Goal: Task Accomplishment & Management: Use online tool/utility

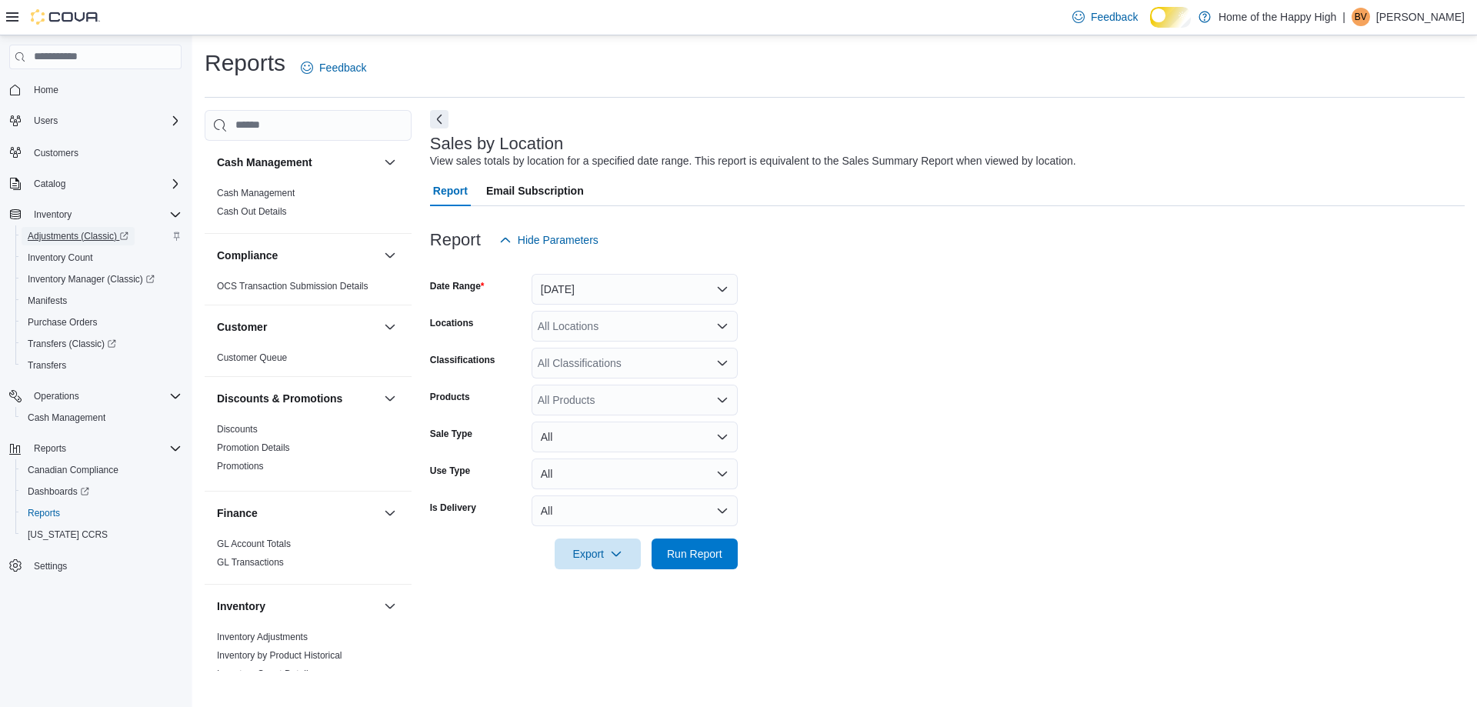
click at [72, 240] on span "Adjustments (Classic)" at bounding box center [78, 236] width 101 height 12
drag, startPoint x: 616, startPoint y: 288, endPoint x: 598, endPoint y: 305, distance: 25.0
click at [615, 288] on button "[DATE]" at bounding box center [635, 289] width 206 height 31
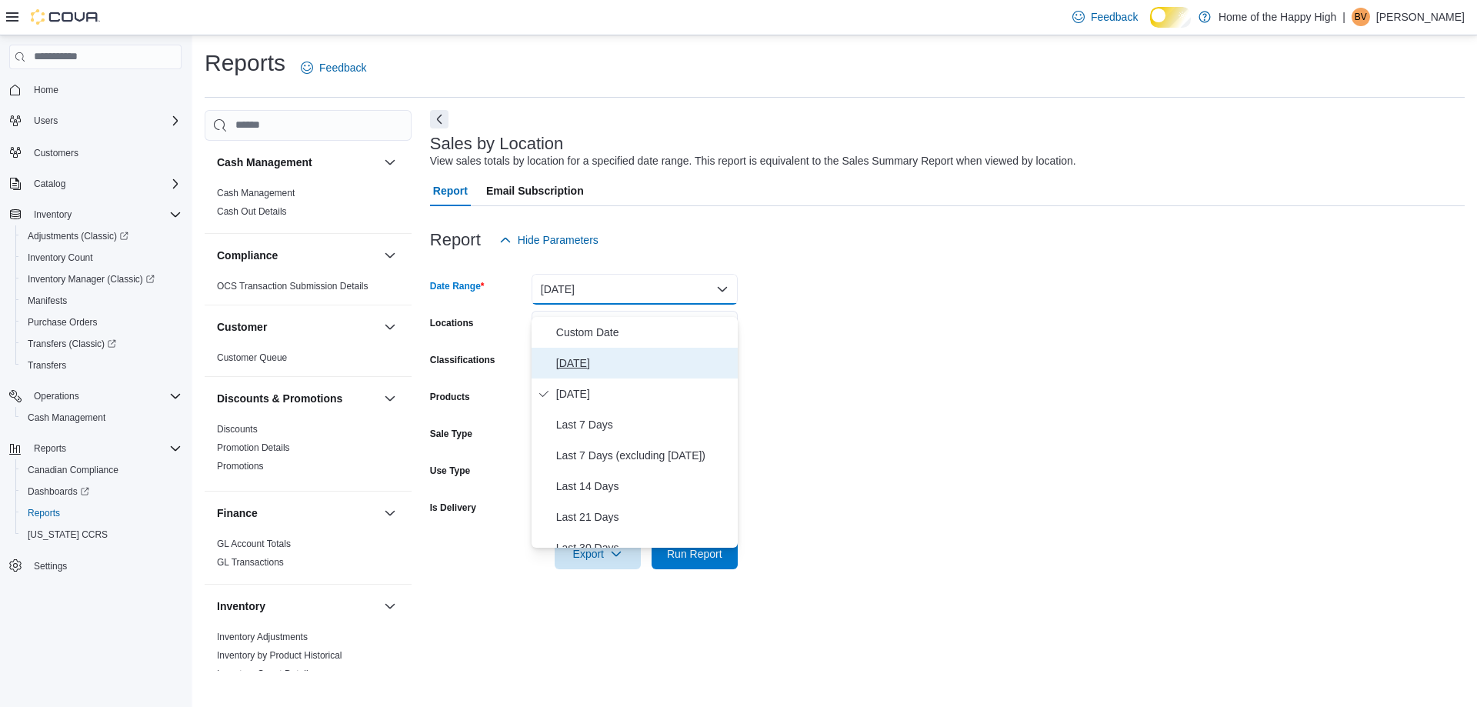
click at [574, 372] on span "[DATE]" at bounding box center [643, 363] width 175 height 18
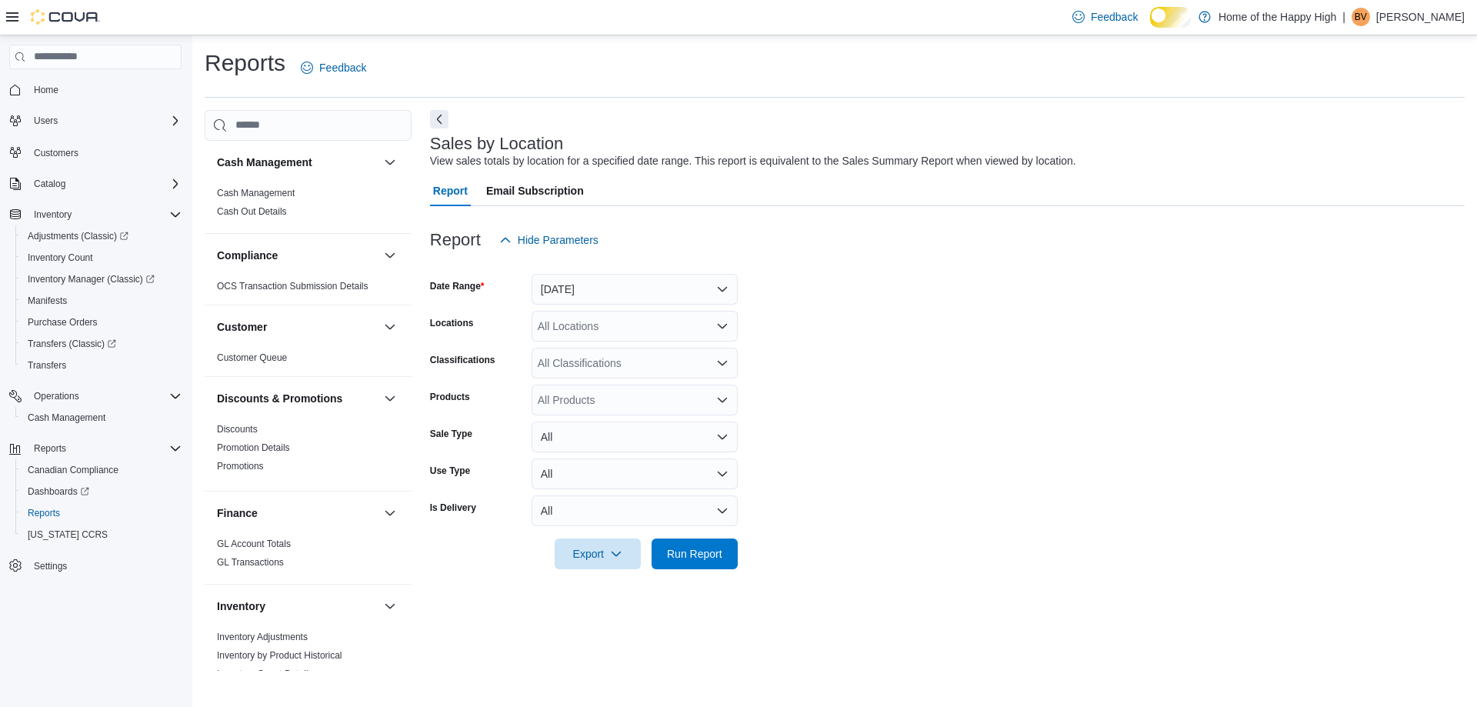
click at [573, 335] on div "All Locations" at bounding box center [635, 326] width 206 height 31
type input "****"
drag, startPoint x: 633, startPoint y: 358, endPoint x: 916, endPoint y: 354, distance: 283.2
click at [635, 365] on span "Chatham - [GEOGRAPHIC_DATA] - Fire & Flower" at bounding box center [715, 364] width 239 height 15
drag, startPoint x: 974, startPoint y: 355, endPoint x: 879, endPoint y: 390, distance: 101.8
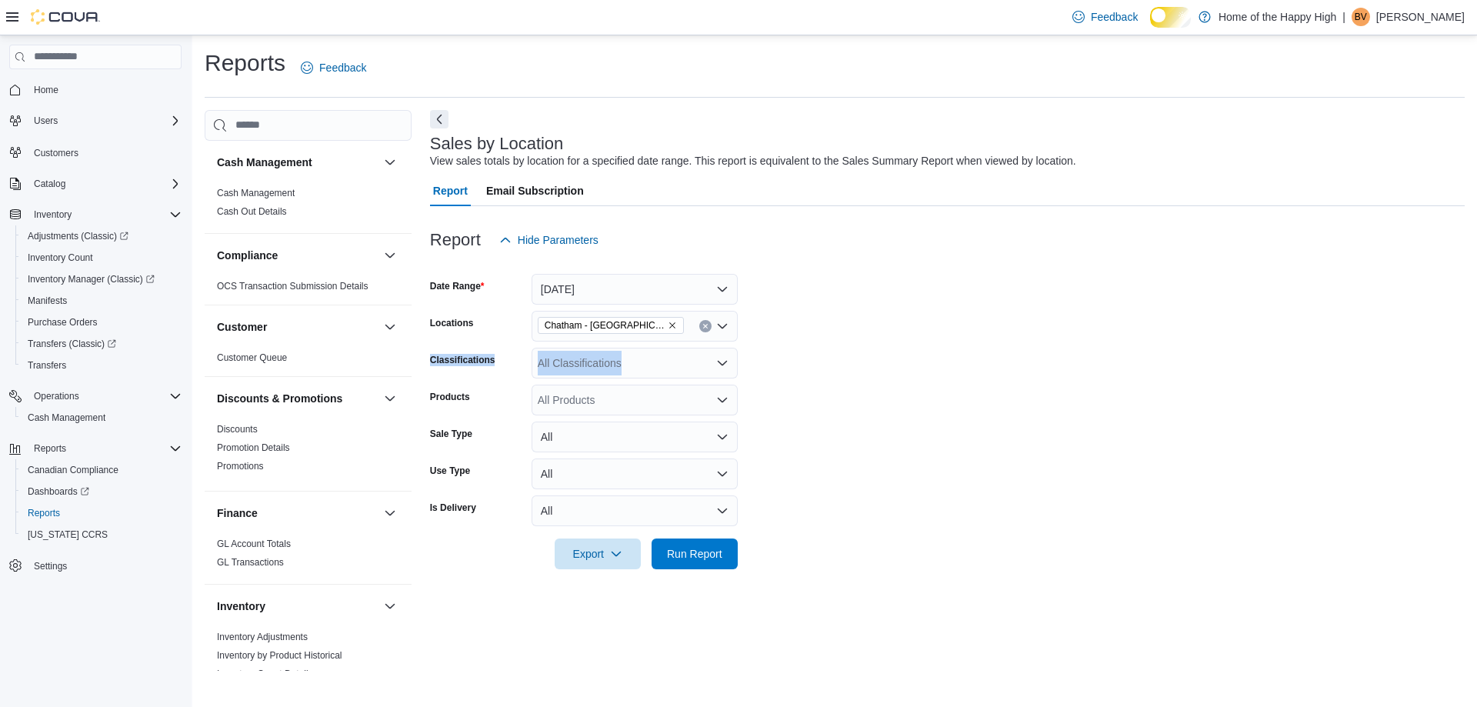
click at [973, 355] on form "Date Range [DATE] Locations [GEOGRAPHIC_DATA] - Fire & Flower Classifications A…" at bounding box center [947, 412] width 1035 height 314
click at [699, 554] on span "Run Report" at bounding box center [695, 553] width 68 height 31
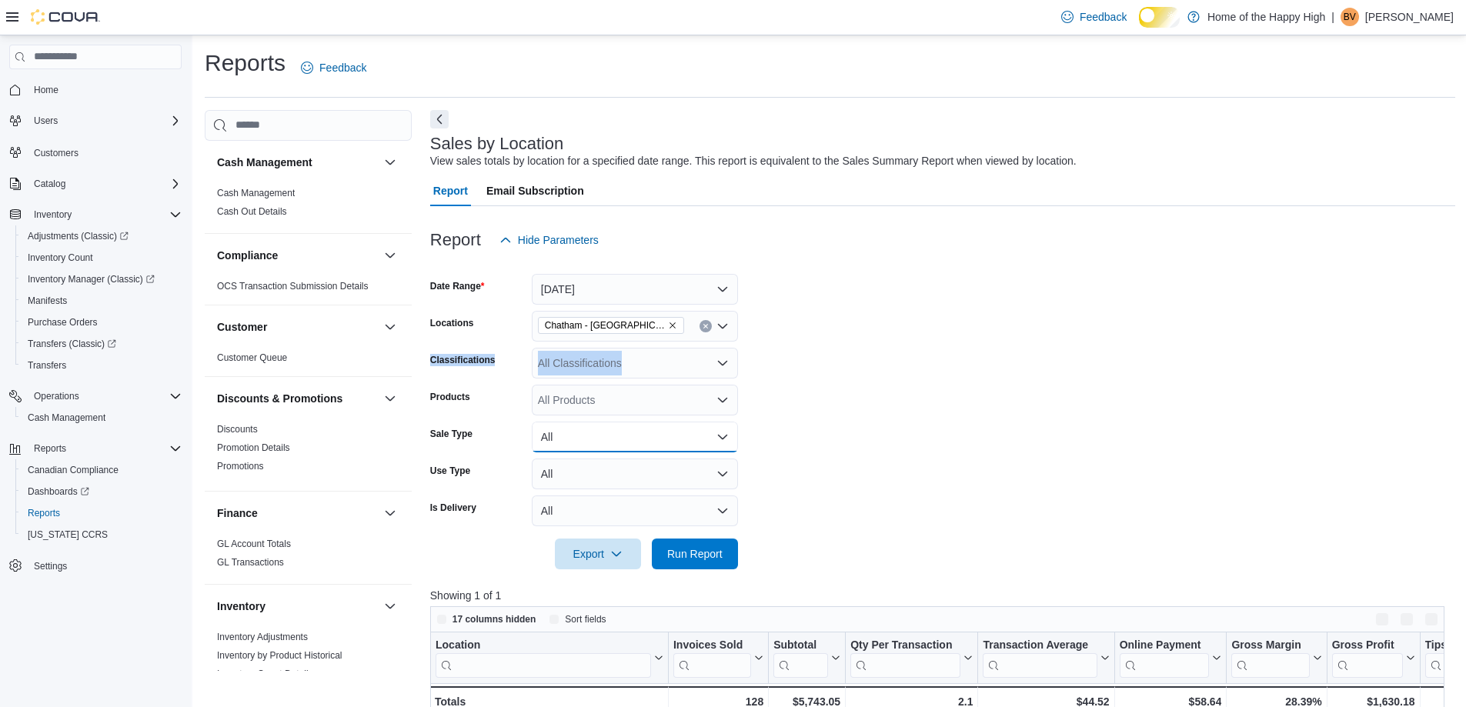
click at [620, 452] on button "All" at bounding box center [635, 437] width 206 height 31
click at [611, 513] on span "Sale" at bounding box center [643, 511] width 175 height 18
click at [709, 561] on span "Run Report" at bounding box center [694, 553] width 55 height 15
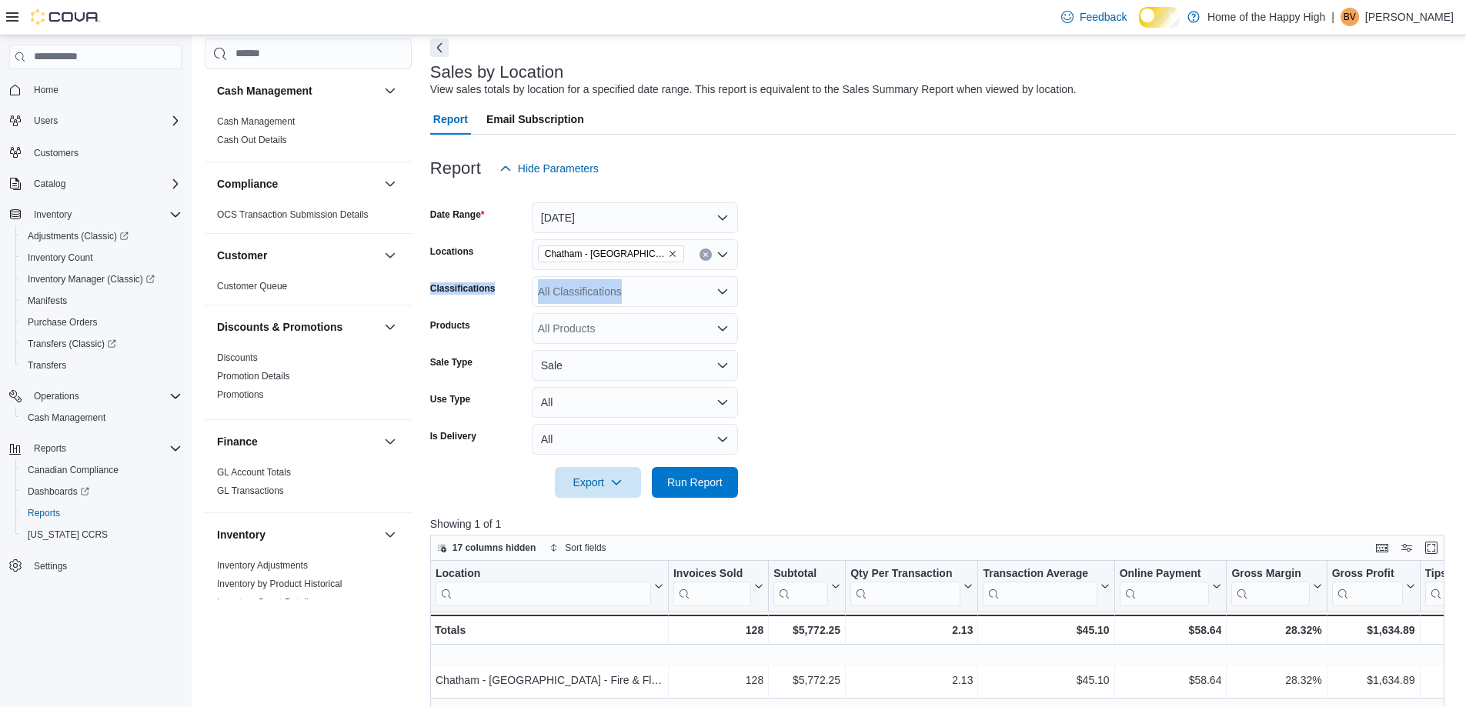
scroll to position [385, 0]
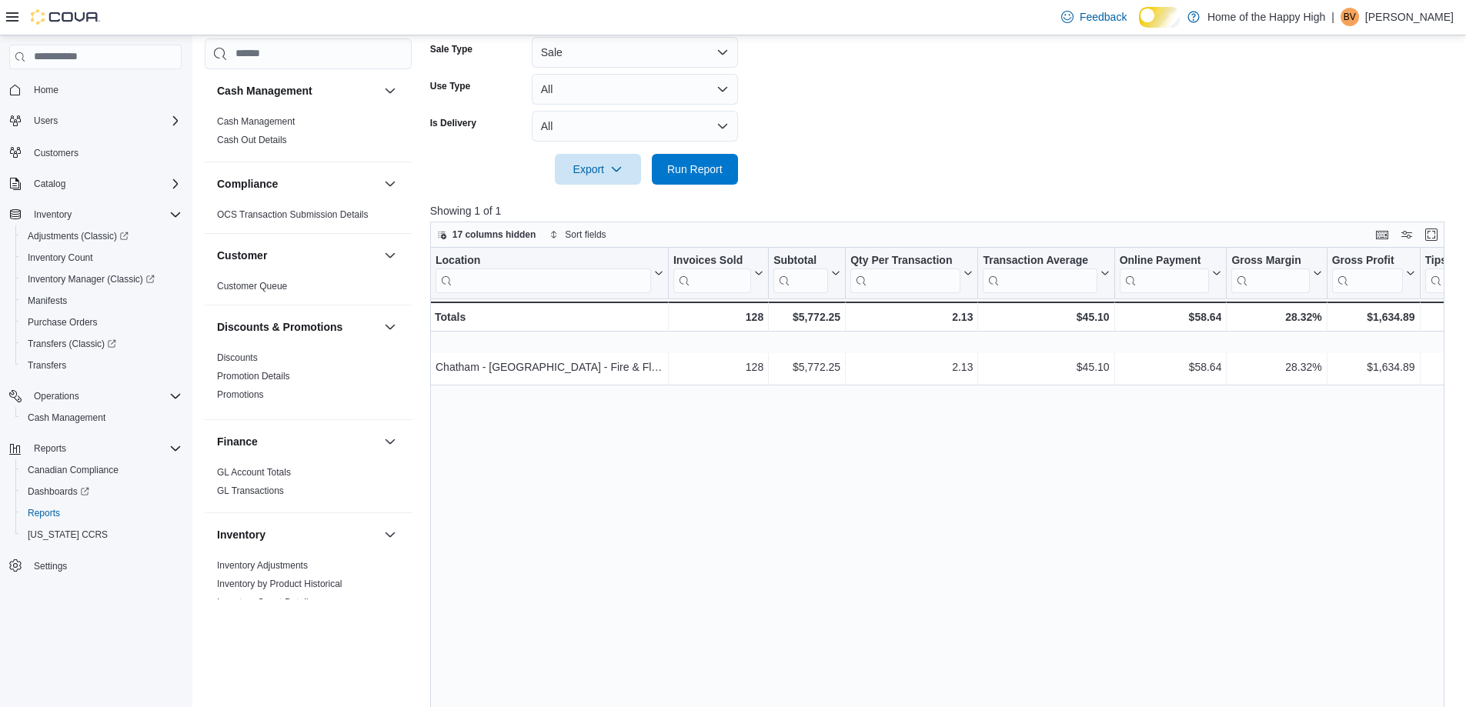
click at [726, 539] on div "Location Click to view column header actions Invoices Sold Click to view column…" at bounding box center [942, 517] width 1025 height 539
drag, startPoint x: 690, startPoint y: 535, endPoint x: 693, endPoint y: 289, distance: 246.2
click at [691, 532] on div "Location Click to view column header actions Invoices Sold Click to view column…" at bounding box center [942, 517] width 1025 height 539
click at [715, 176] on span "Run Report" at bounding box center [694, 168] width 55 height 15
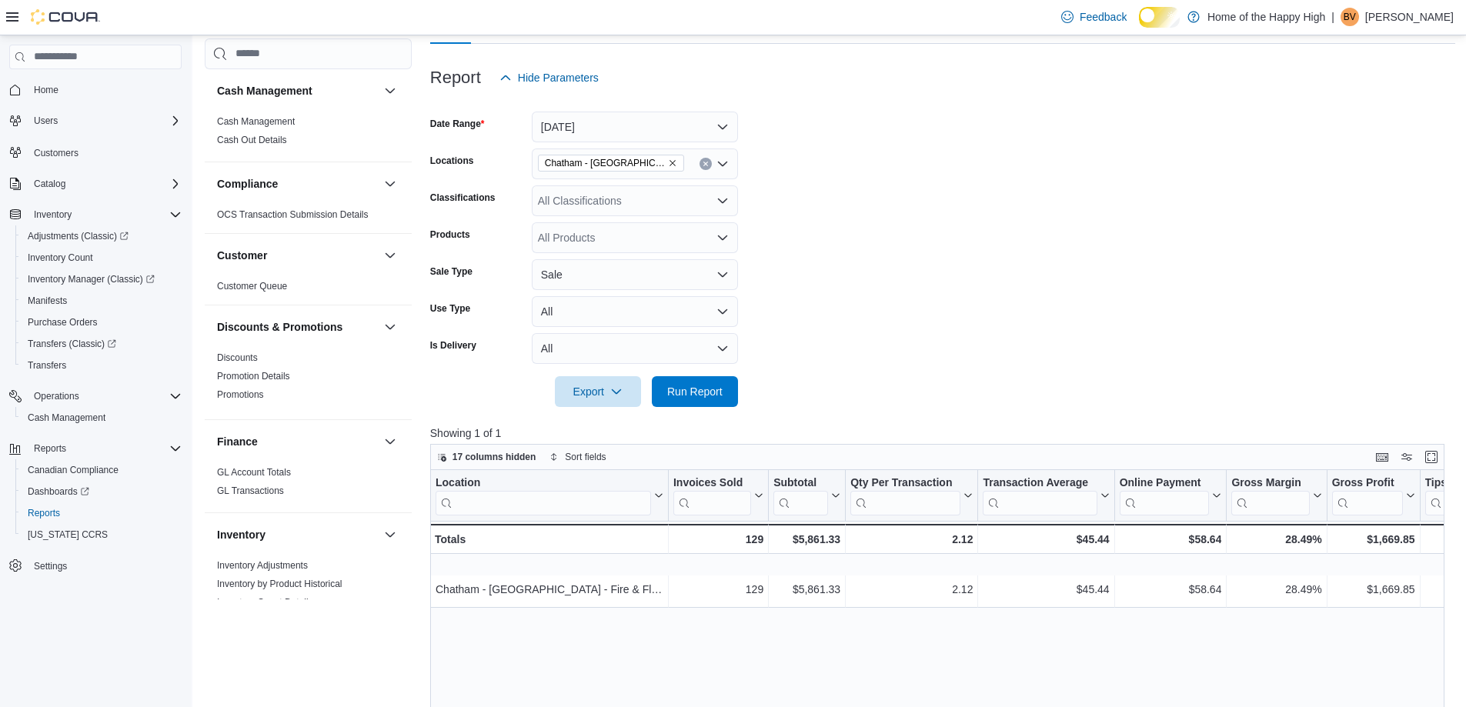
scroll to position [154, 0]
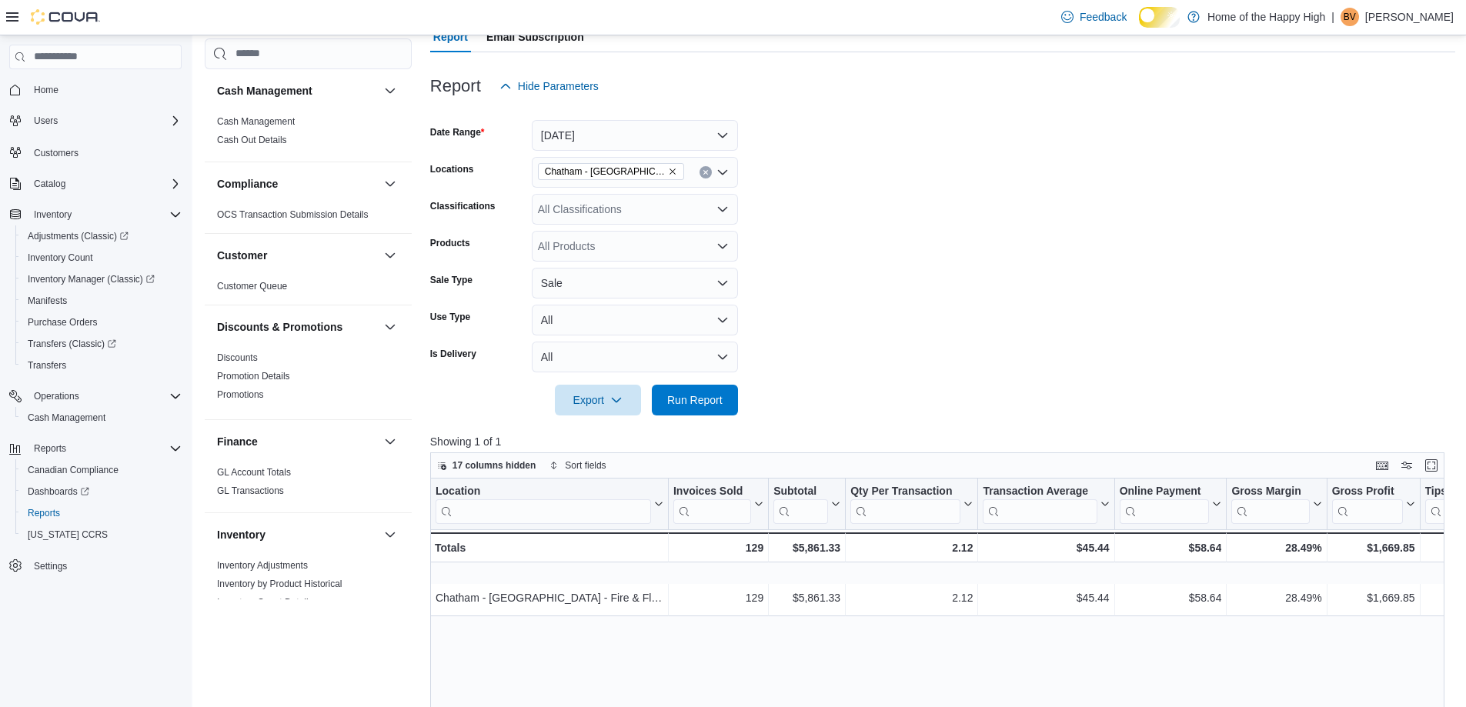
click at [621, 225] on div "All Classifications" at bounding box center [635, 209] width 206 height 31
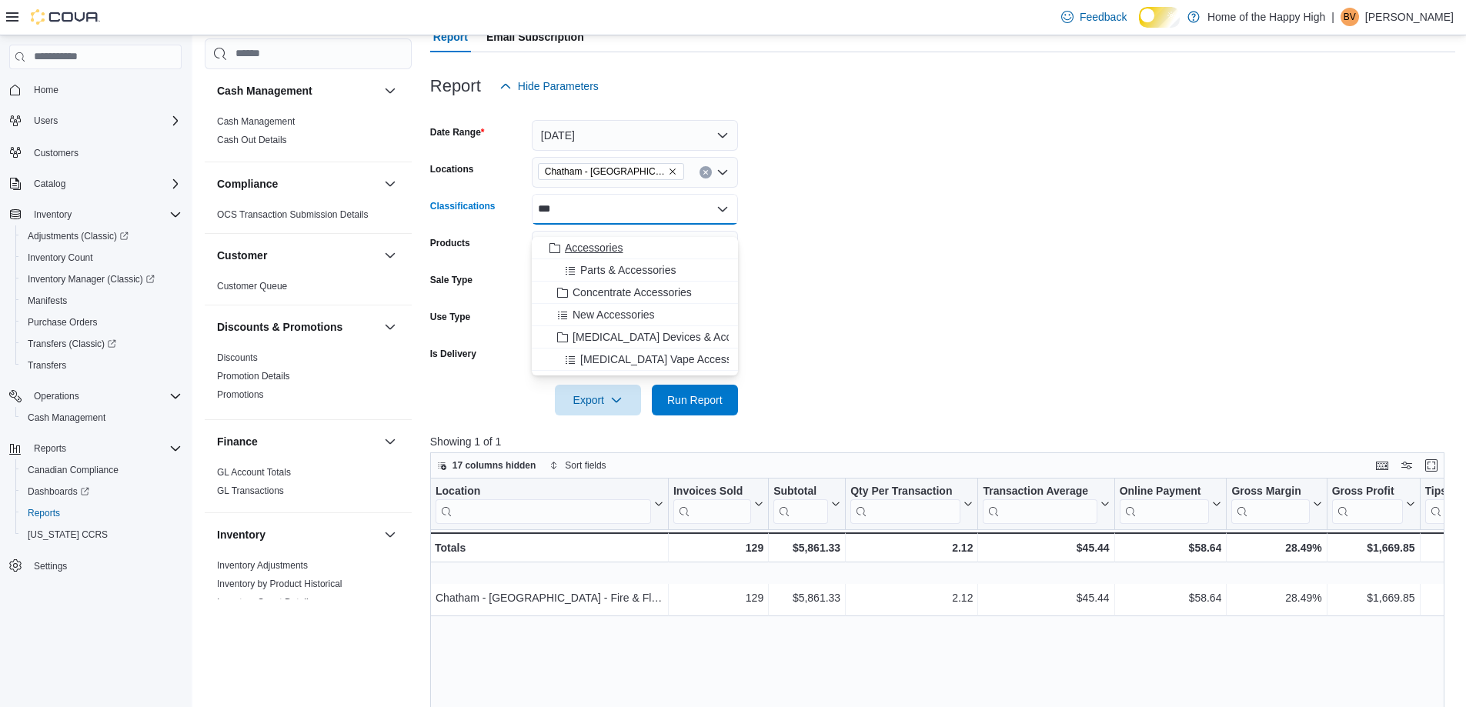
type input "***"
drag, startPoint x: 629, startPoint y: 247, endPoint x: 719, endPoint y: 436, distance: 209.3
click at [623, 247] on span "Accessories" at bounding box center [594, 247] width 58 height 15
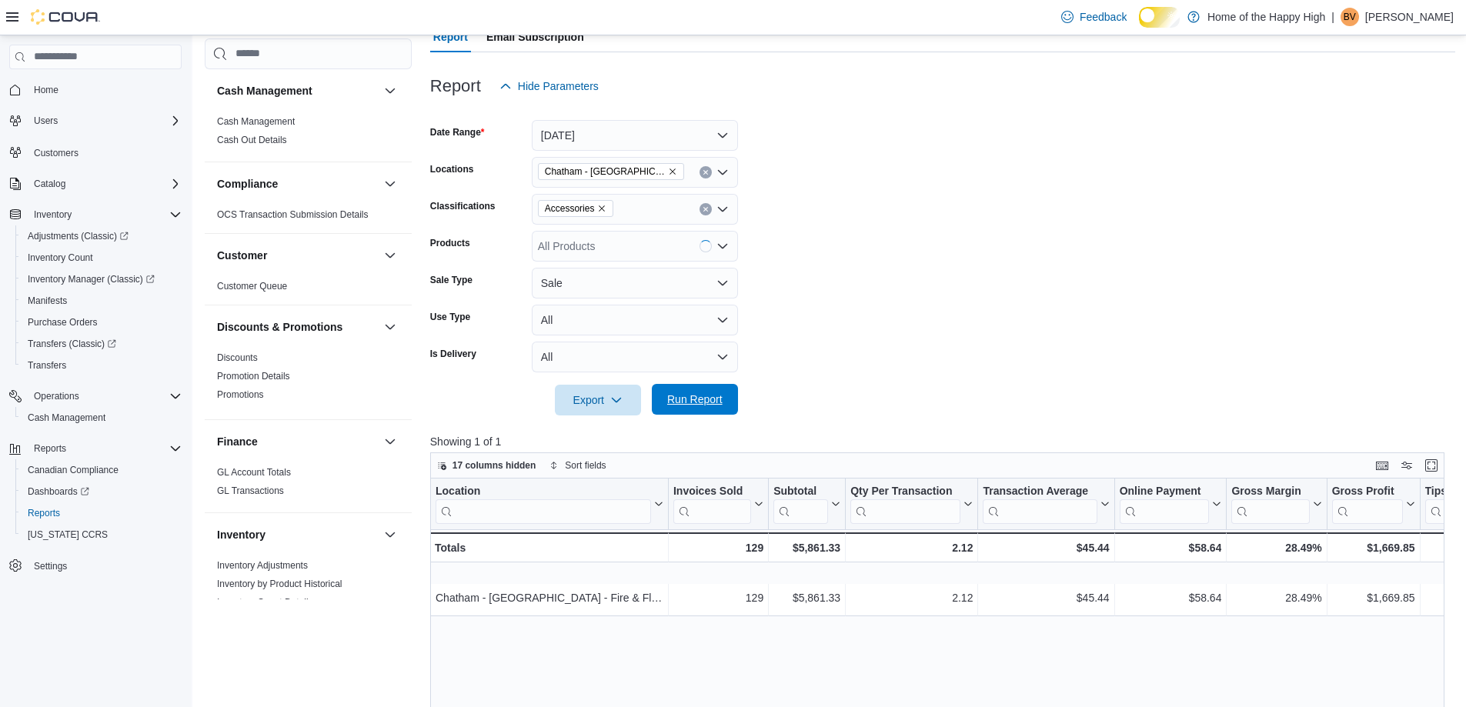
click at [704, 407] on span "Run Report" at bounding box center [694, 399] width 55 height 15
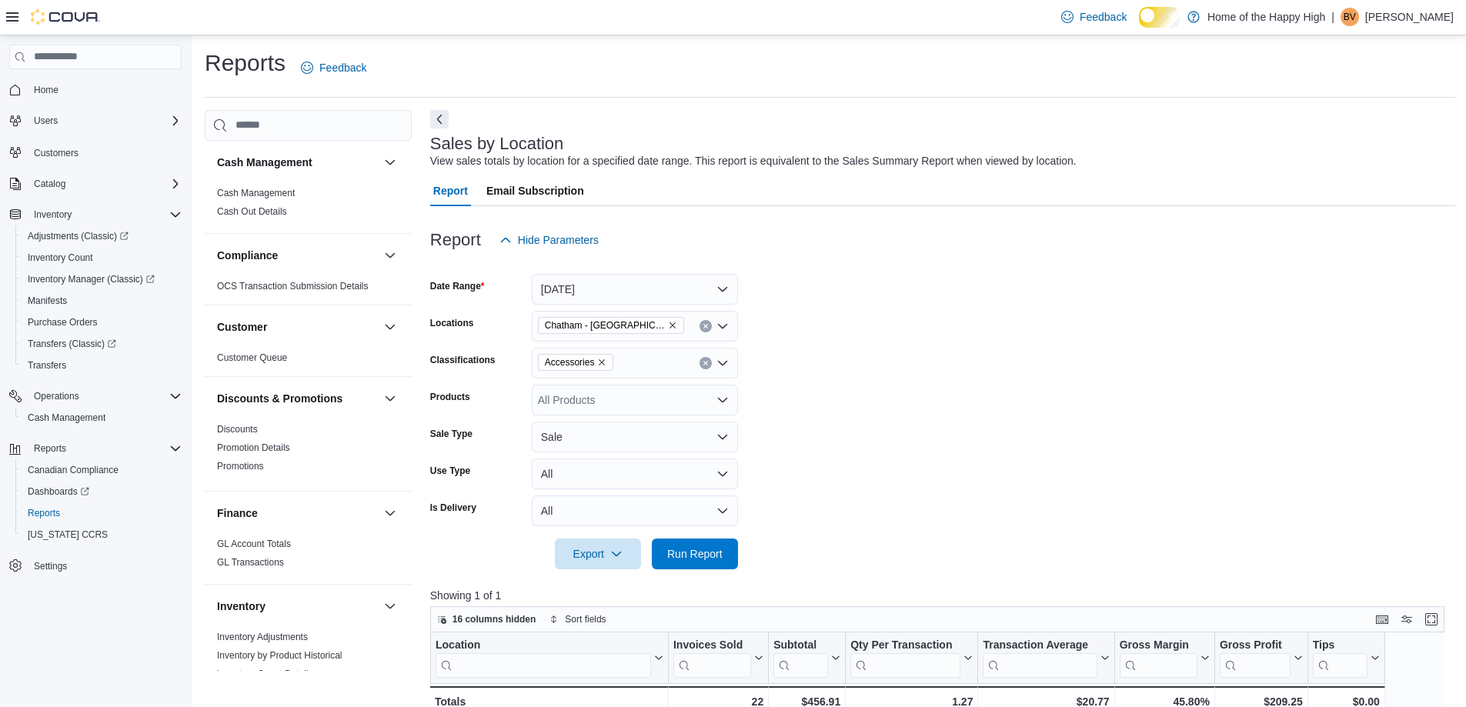
click at [606, 367] on icon "Remove Accessories from selection in this group" at bounding box center [601, 362] width 9 height 9
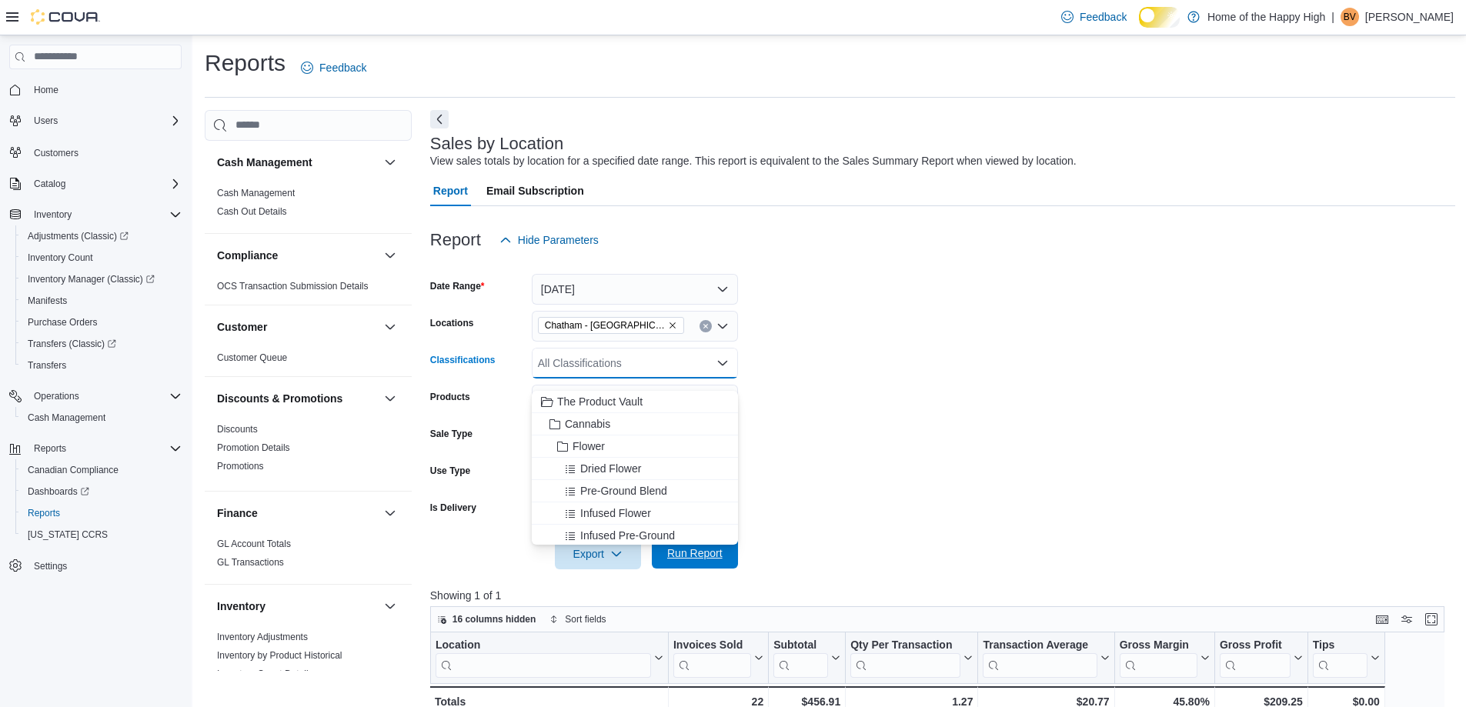
click at [685, 561] on span "Run Report" at bounding box center [694, 553] width 55 height 15
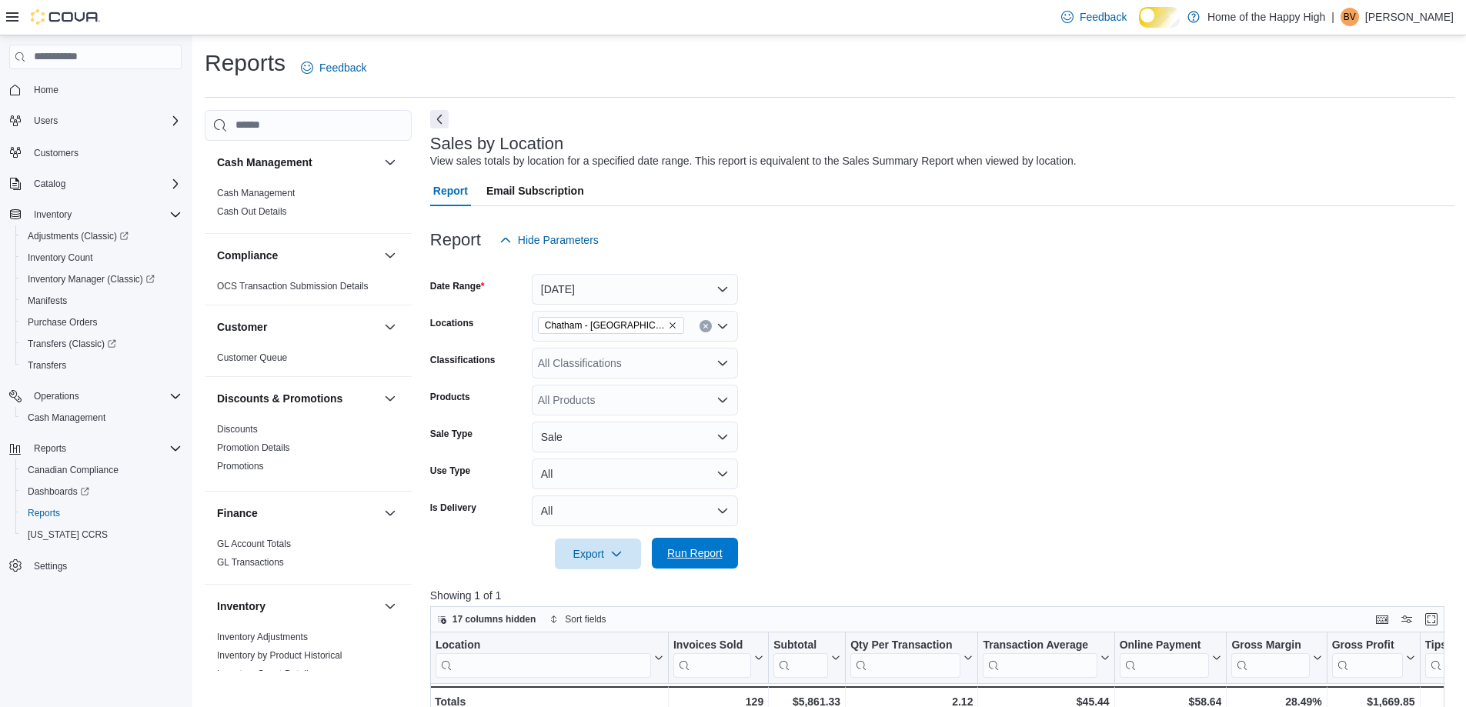
scroll to position [385, 0]
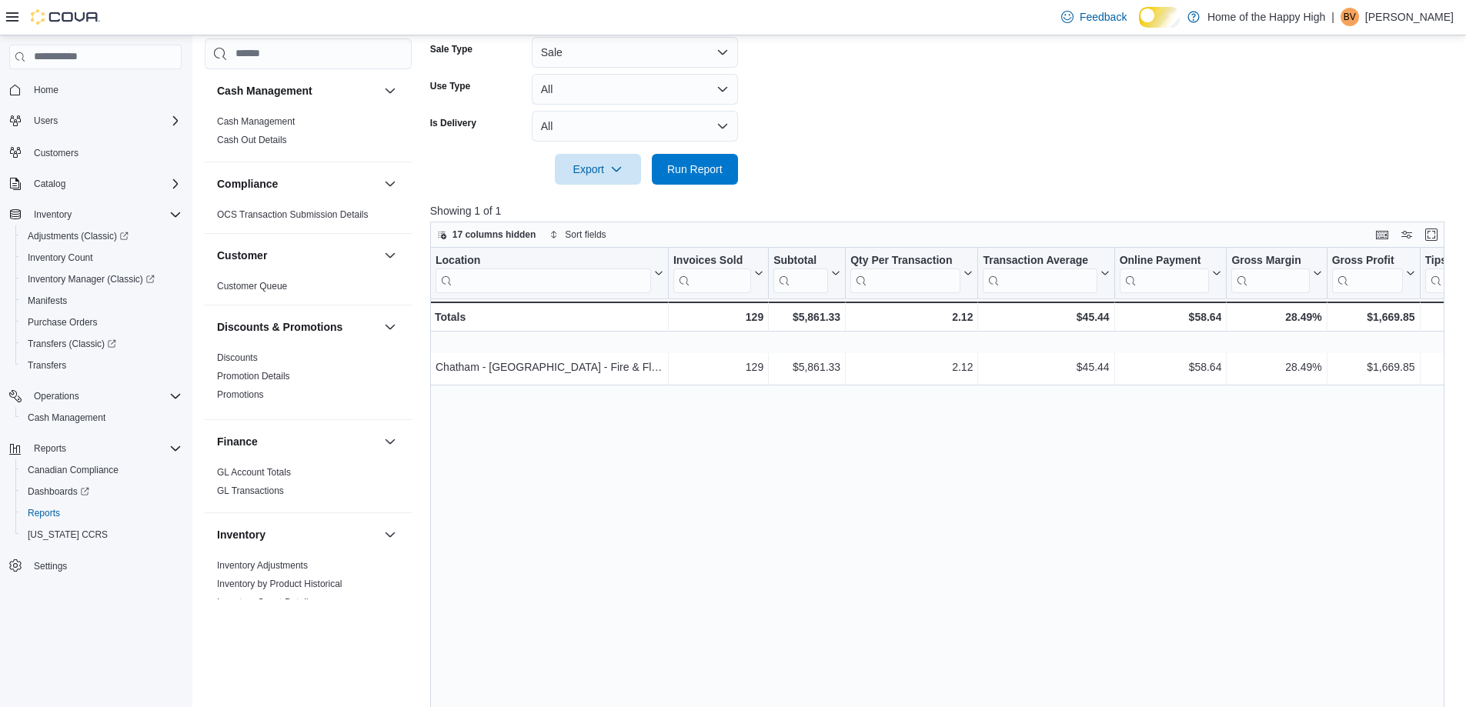
click at [592, 472] on div "Location Click to view column header actions Invoices Sold Click to view column…" at bounding box center [942, 517] width 1025 height 539
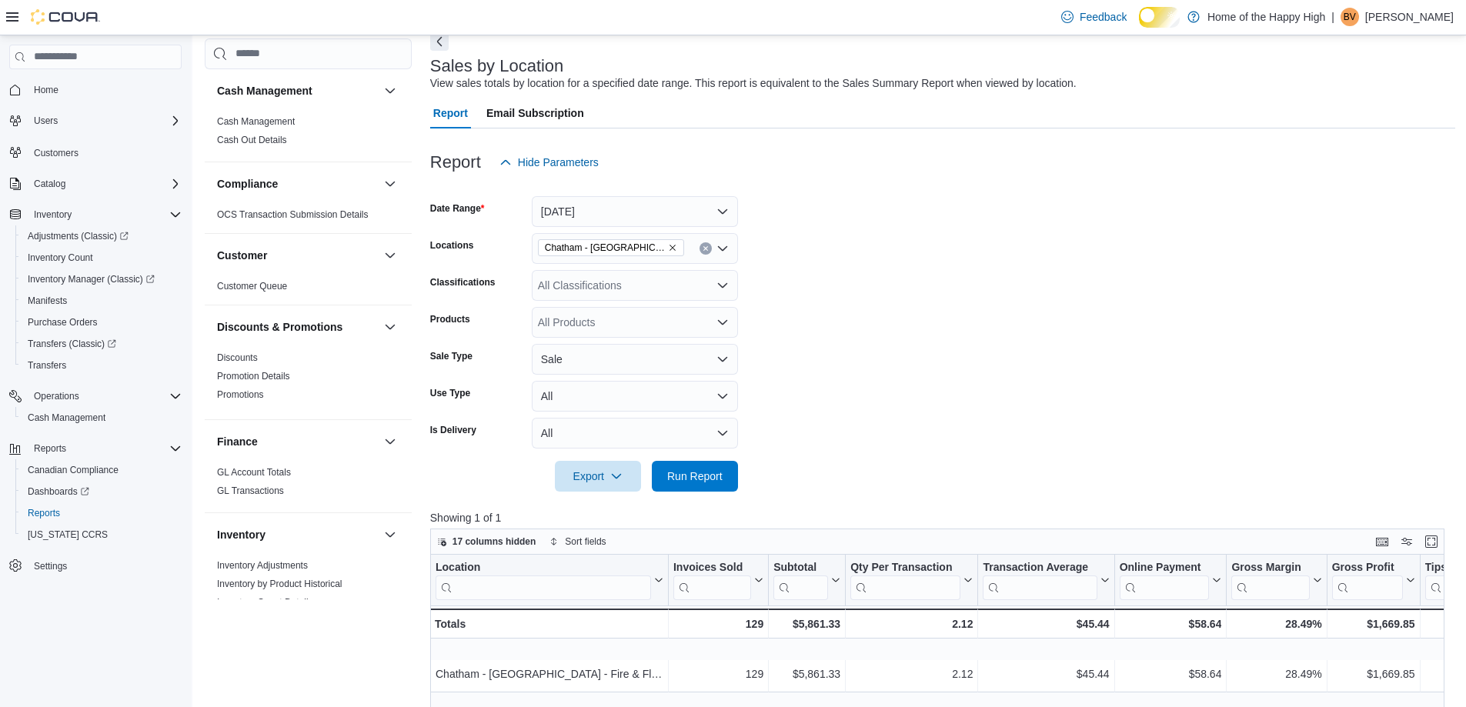
scroll to position [0, 0]
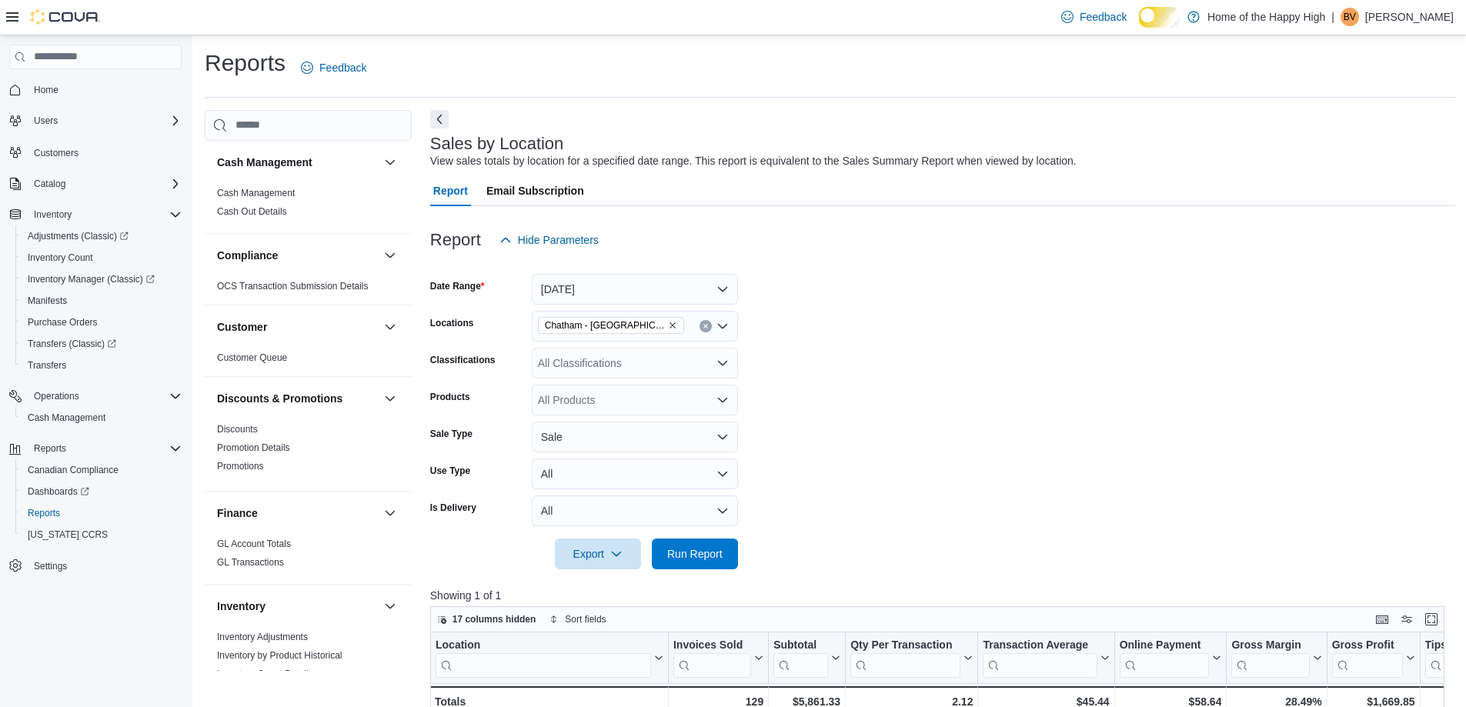
click at [690, 335] on input "Locations" at bounding box center [691, 326] width 2 height 18
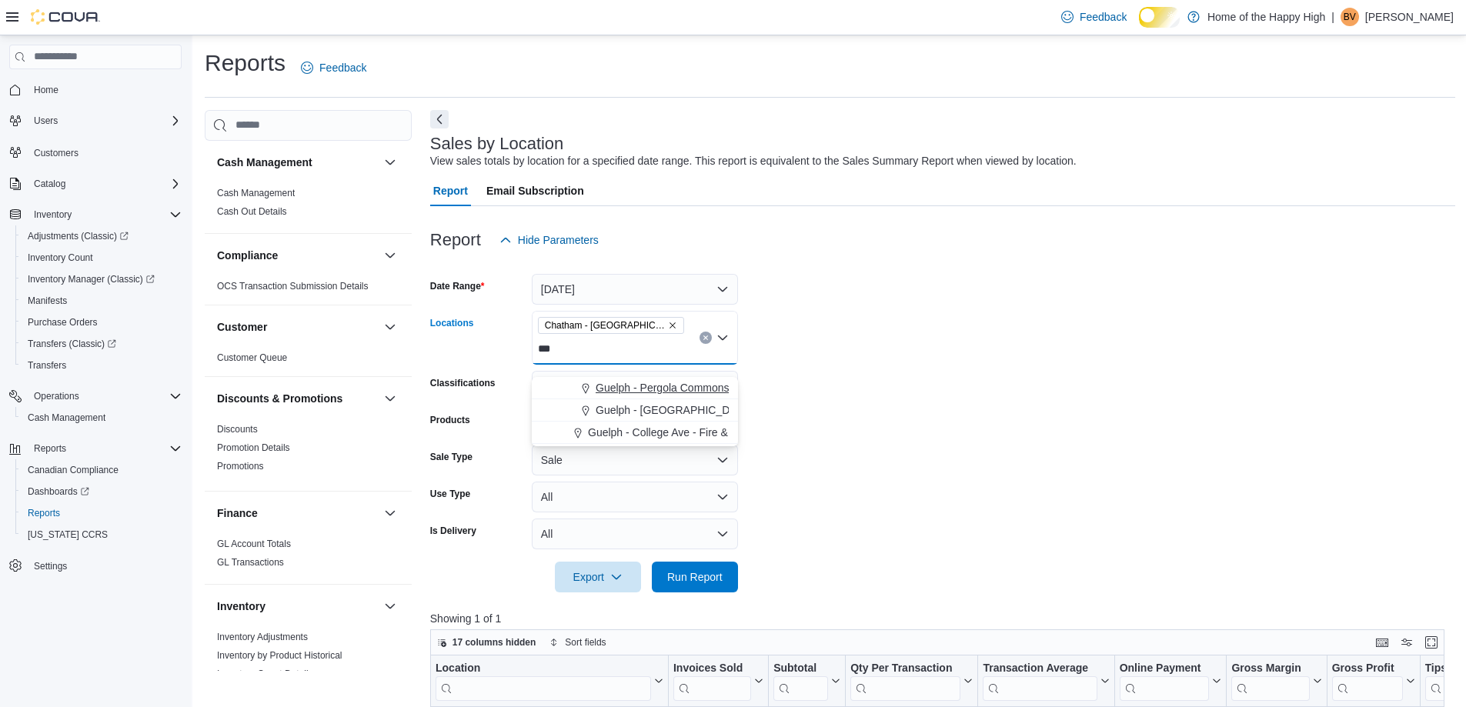
type input "***"
click at [676, 381] on span "Guelph - Pergola Commons - Fire & Flower" at bounding box center [699, 387] width 207 height 15
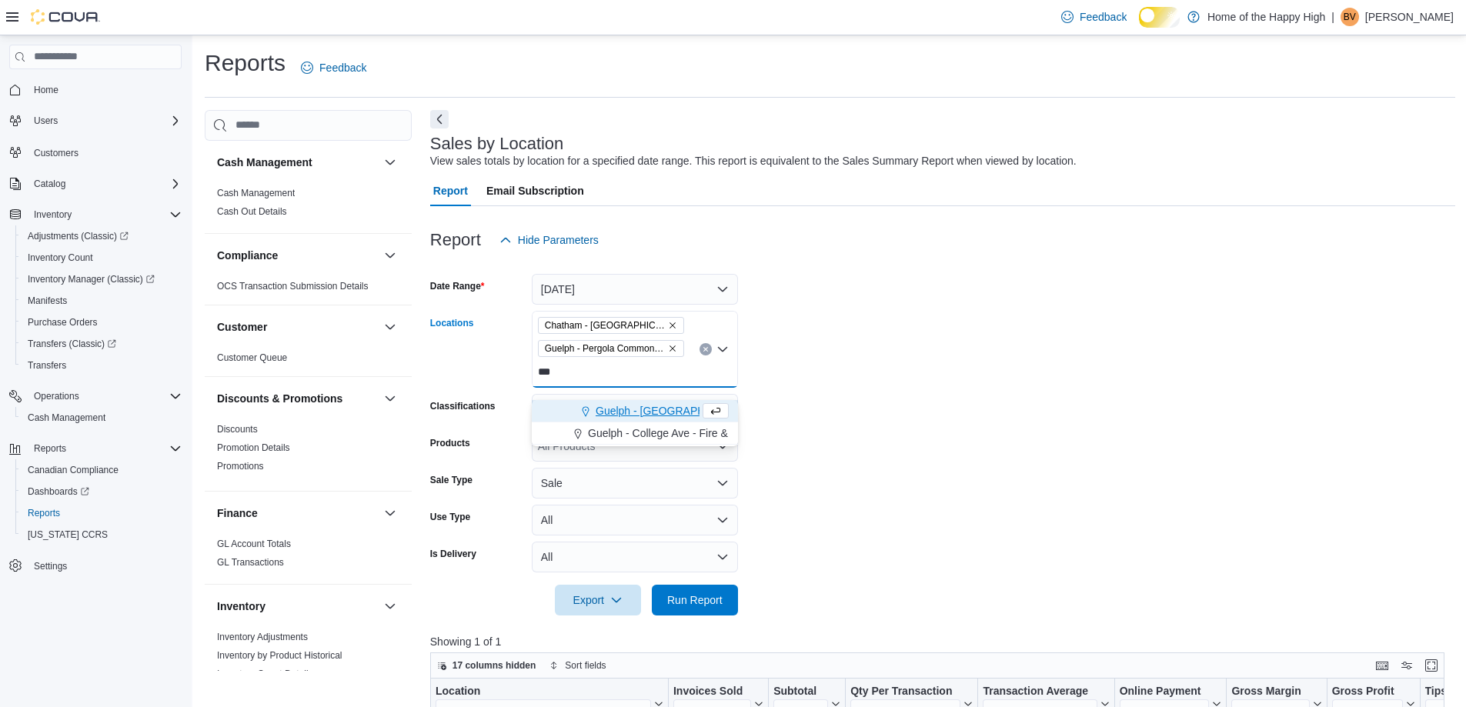
type input "***"
click at [667, 407] on span "Guelph - [GEOGRAPHIC_DATA] - Fire & Flower" at bounding box center [711, 410] width 230 height 15
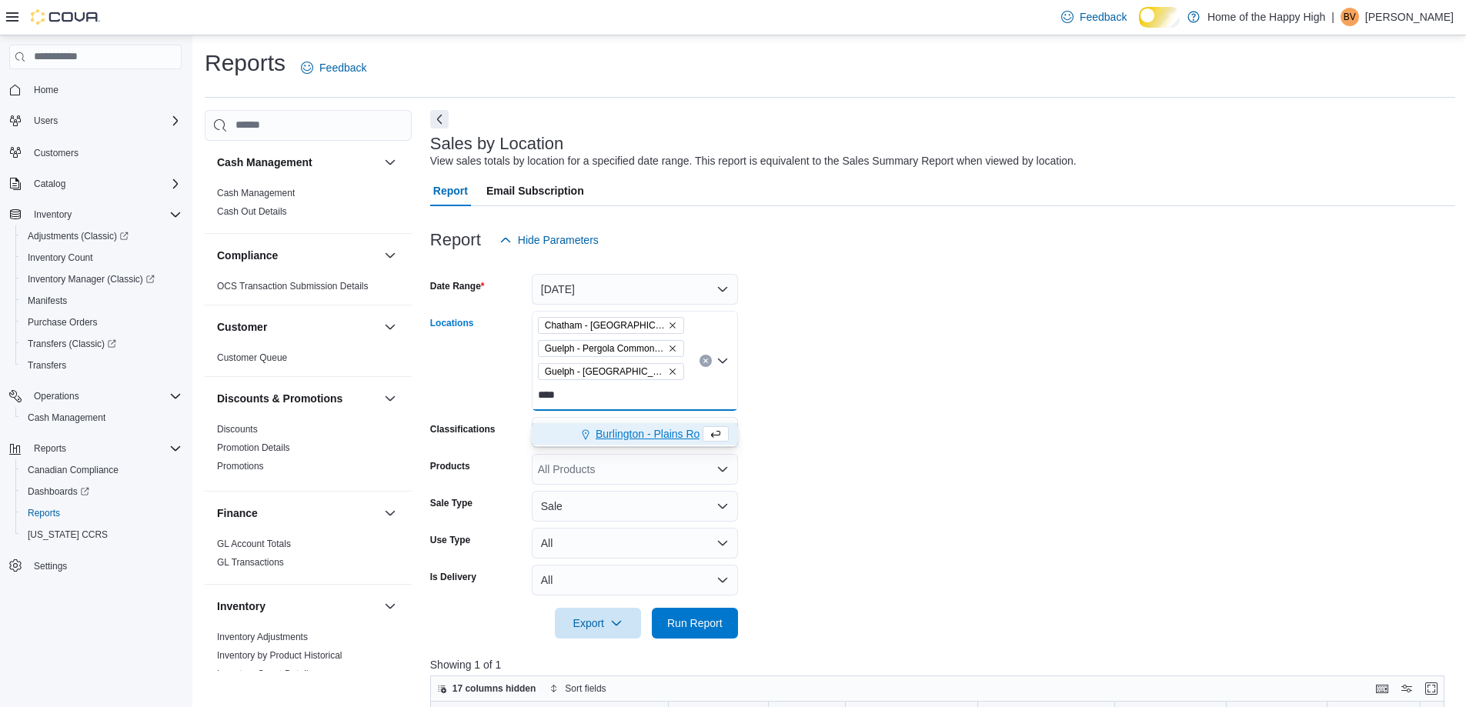
type input "****"
click at [656, 428] on span "Burlington - Plains Road - Friendly Stranger" at bounding box center [700, 433] width 209 height 15
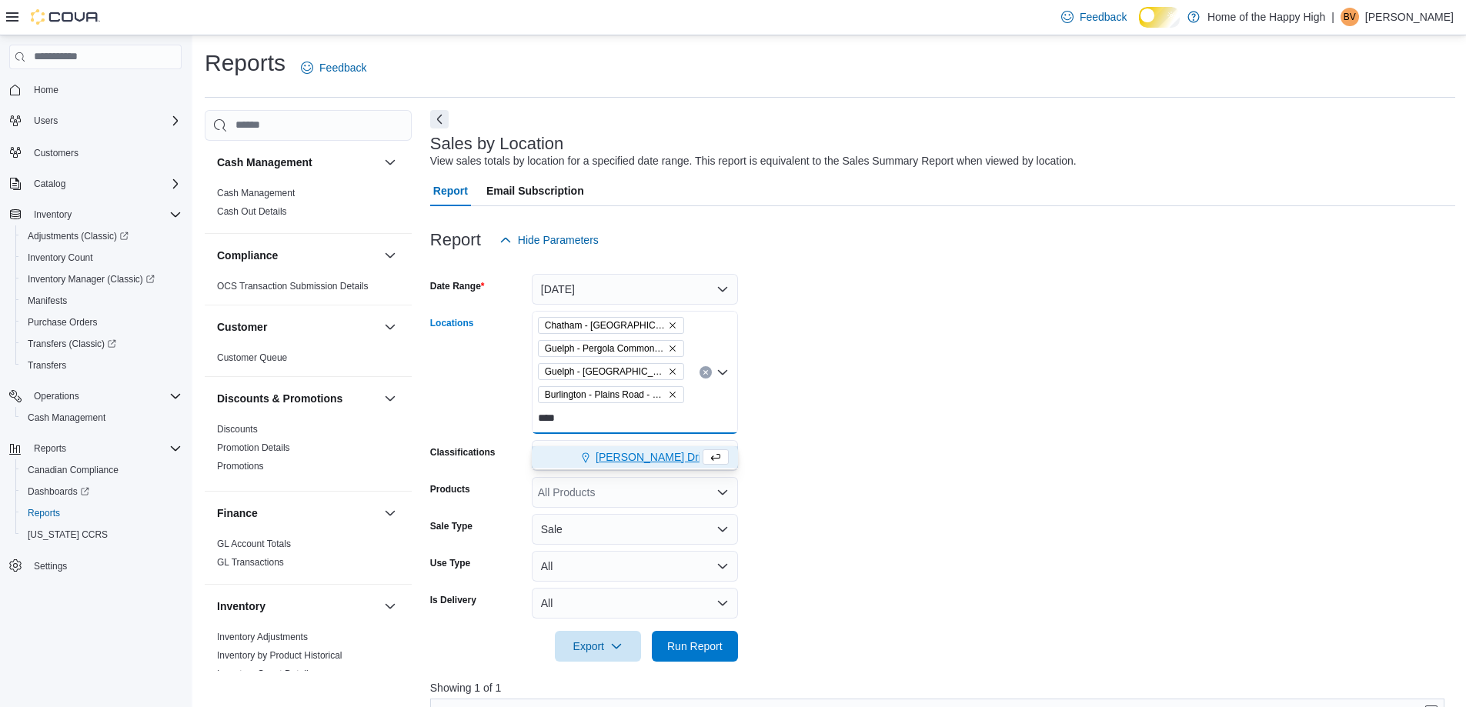
type input "****"
click at [654, 455] on span "[PERSON_NAME] Drive - Friendly Stranger" at bounding box center [700, 456] width 209 height 15
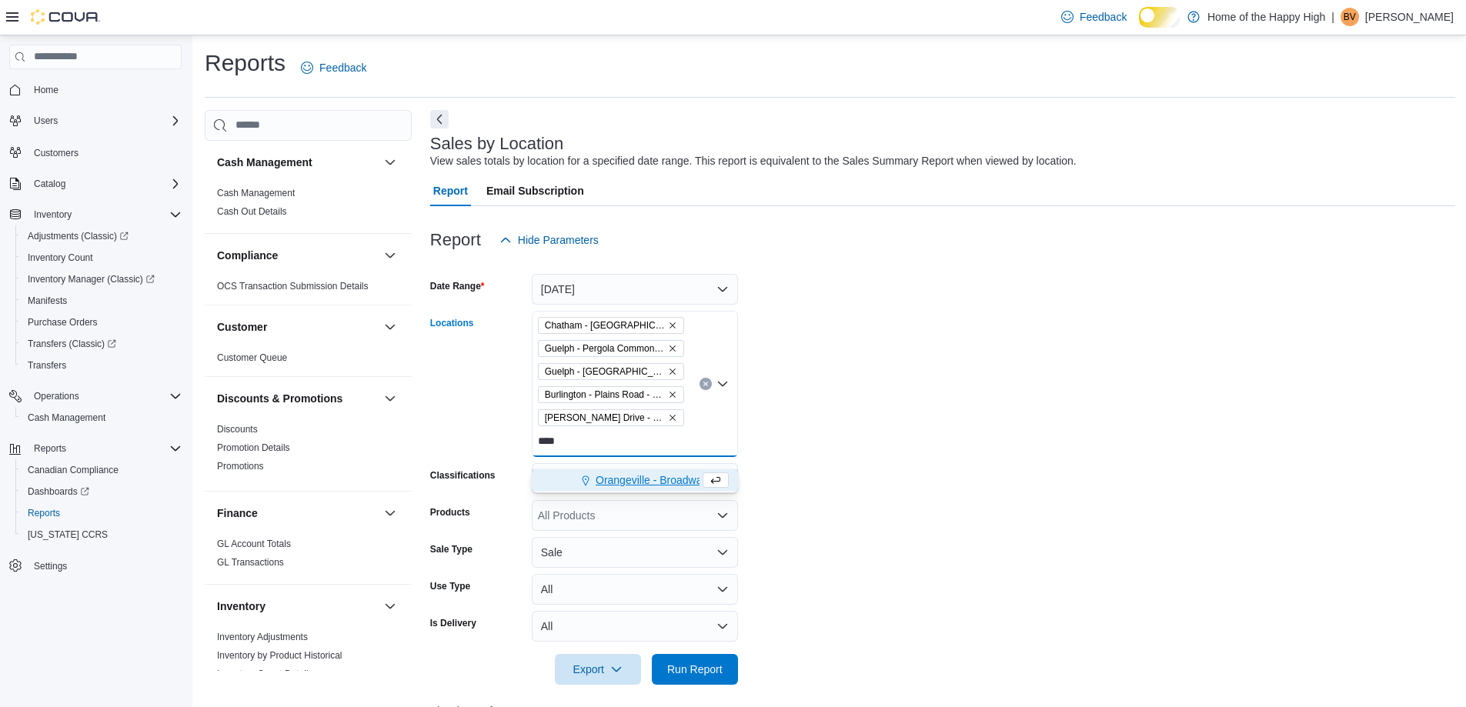
type input "****"
click at [651, 474] on span "Orangeville - Broadway - Fire & Flower" at bounding box center [688, 479] width 185 height 15
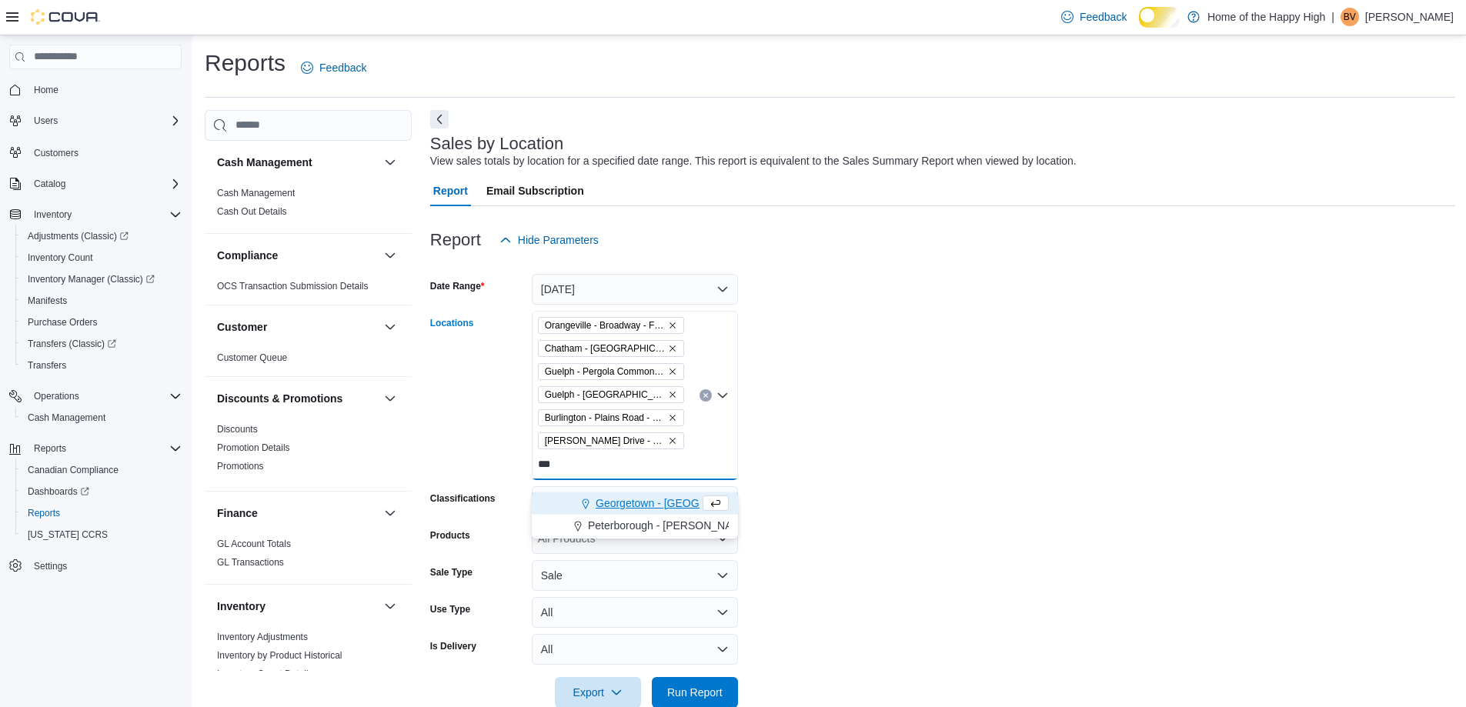
type input "***"
click at [646, 499] on span "Georgetown - [GEOGRAPHIC_DATA] - Fire & Flower" at bounding box center [723, 503] width 254 height 15
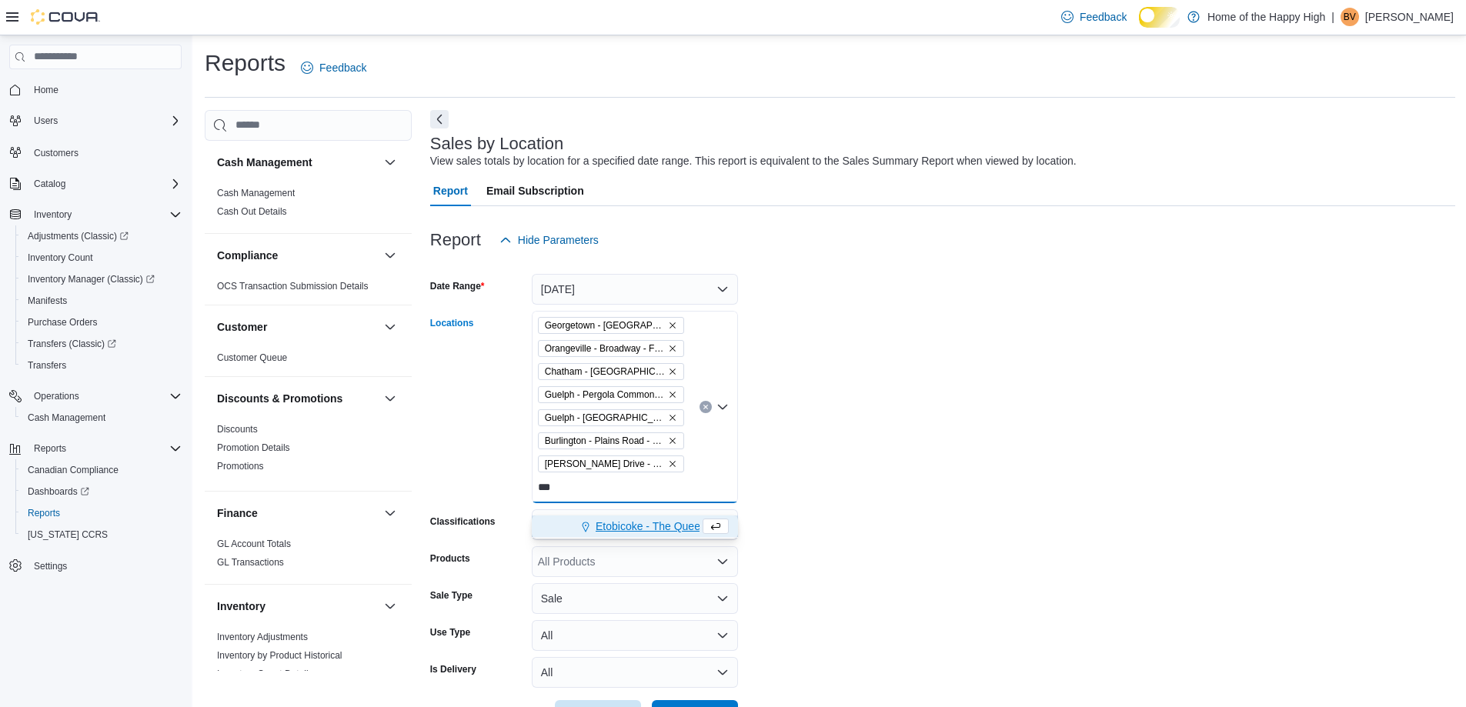
type input "***"
click at [639, 529] on span "Etobicoke - The Queensway - Fire & Flower" at bounding box center [700, 526] width 209 height 15
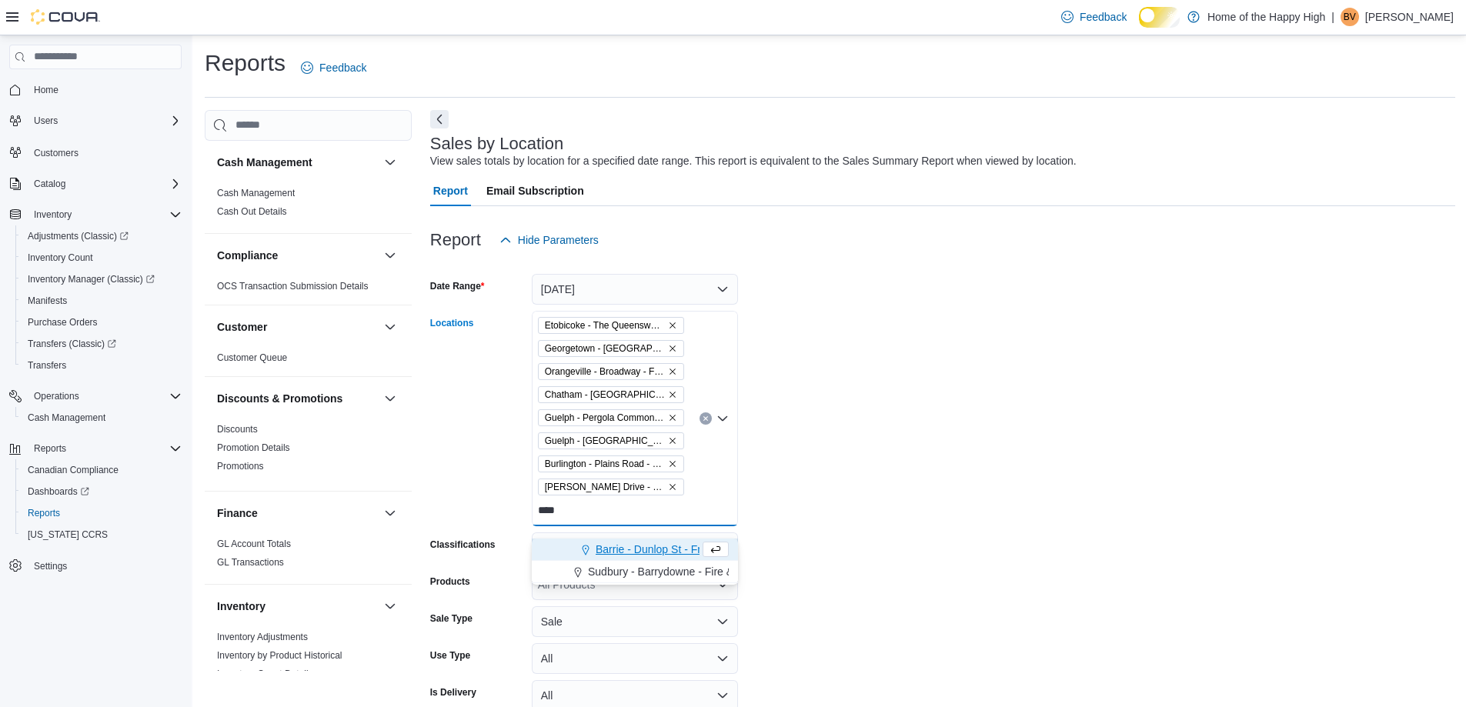
type input "****"
click at [628, 542] on span "Barrie - Dunlop St - Friendly Stranger" at bounding box center [685, 549] width 178 height 15
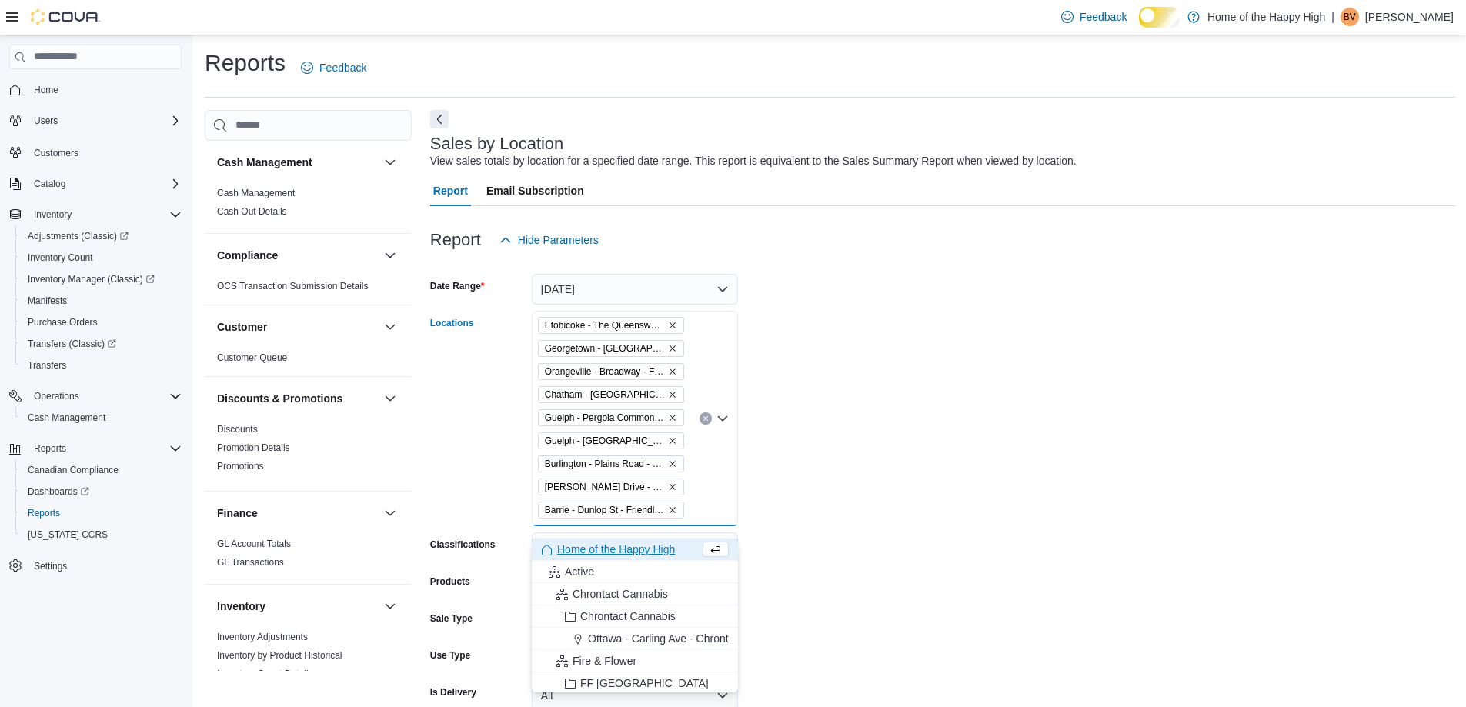
click at [949, 519] on form "Date Range [DATE] Locations [GEOGRAPHIC_DATA] - The Queensway - Fire & Flower […" at bounding box center [942, 504] width 1025 height 499
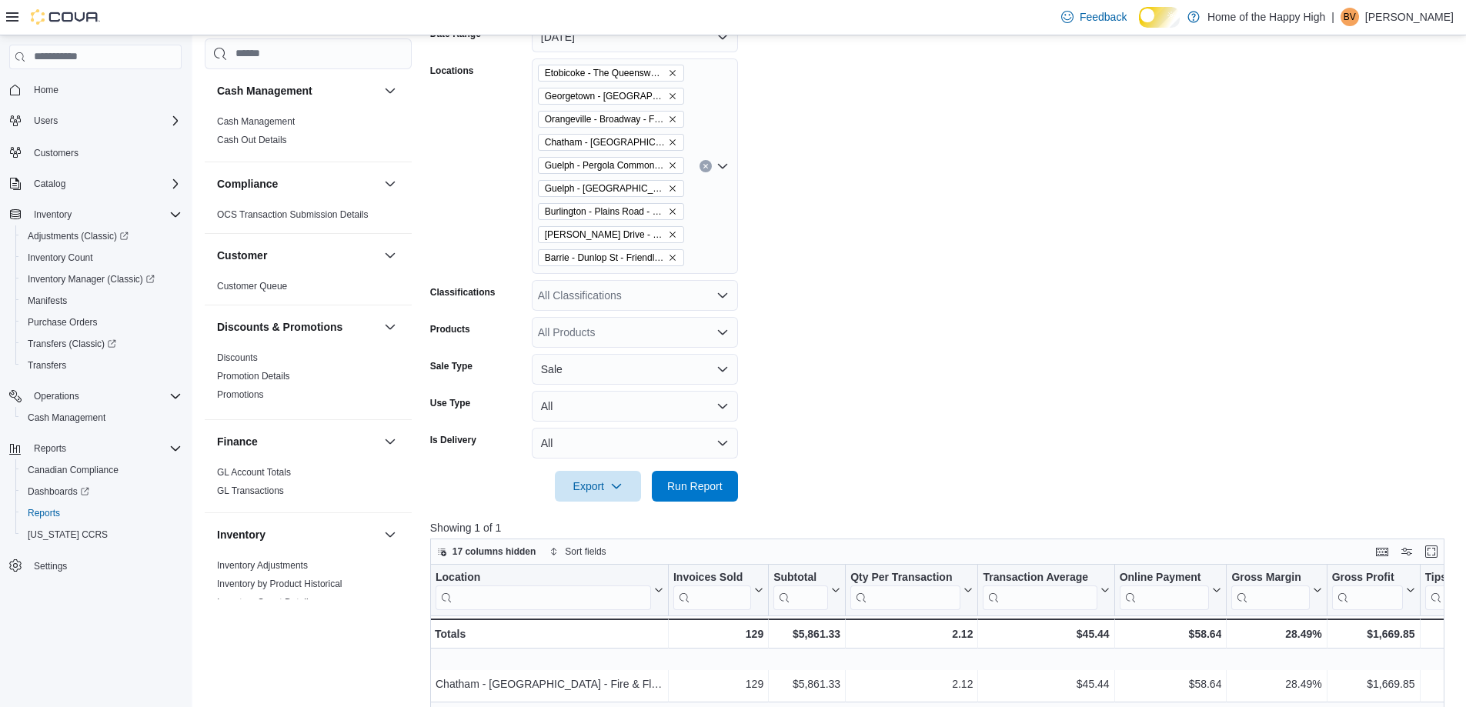
scroll to position [385, 0]
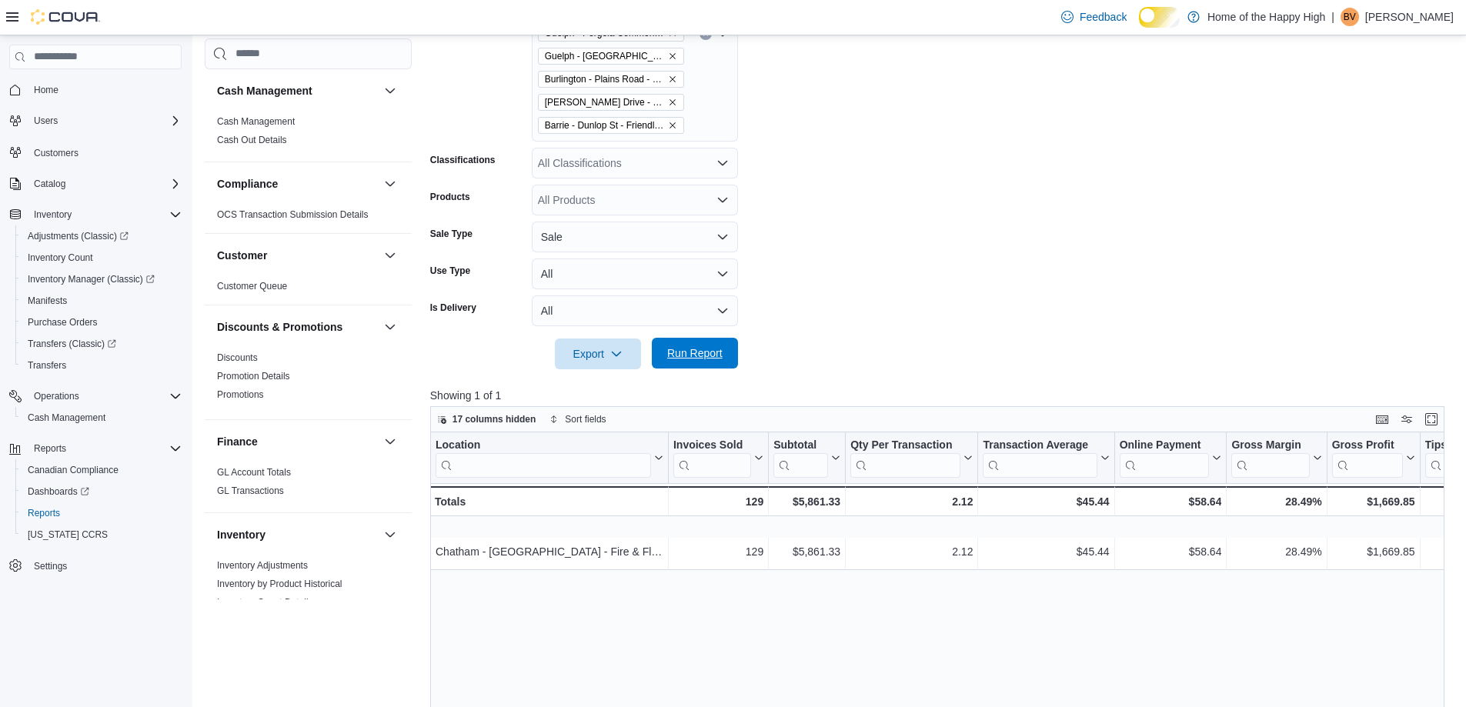
click at [711, 361] on span "Run Report" at bounding box center [694, 352] width 55 height 15
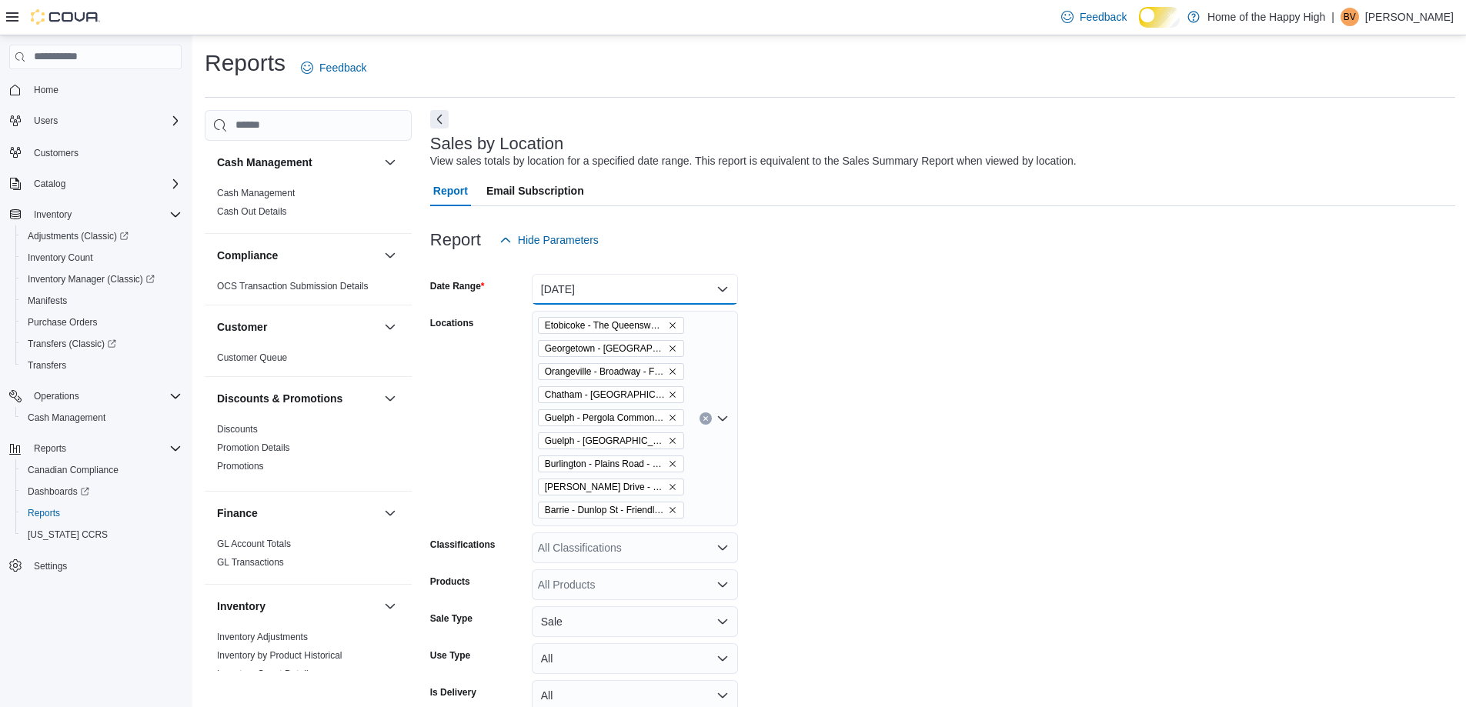
click at [623, 302] on button "[DATE]" at bounding box center [635, 289] width 206 height 31
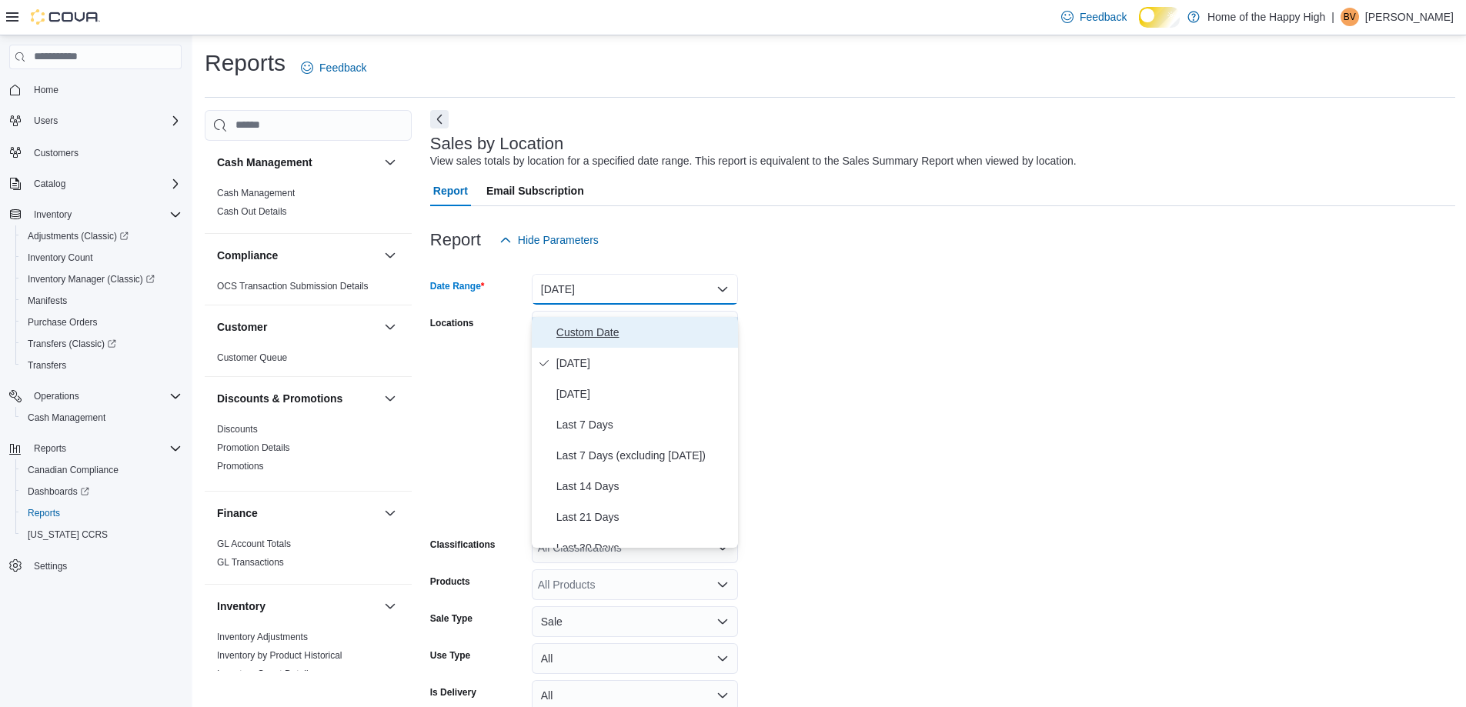
click at [592, 322] on button "Custom Date" at bounding box center [635, 332] width 206 height 31
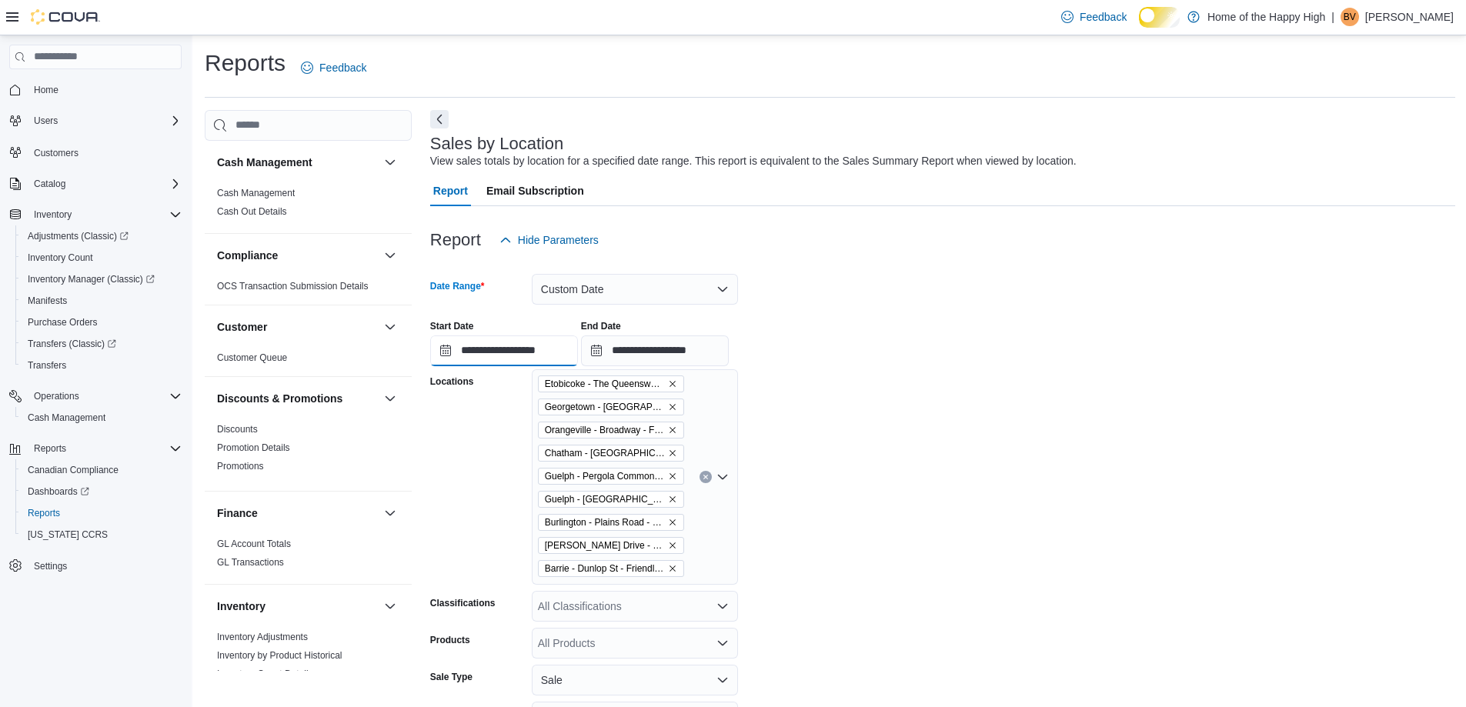
click at [532, 358] on input "**********" at bounding box center [504, 350] width 148 height 31
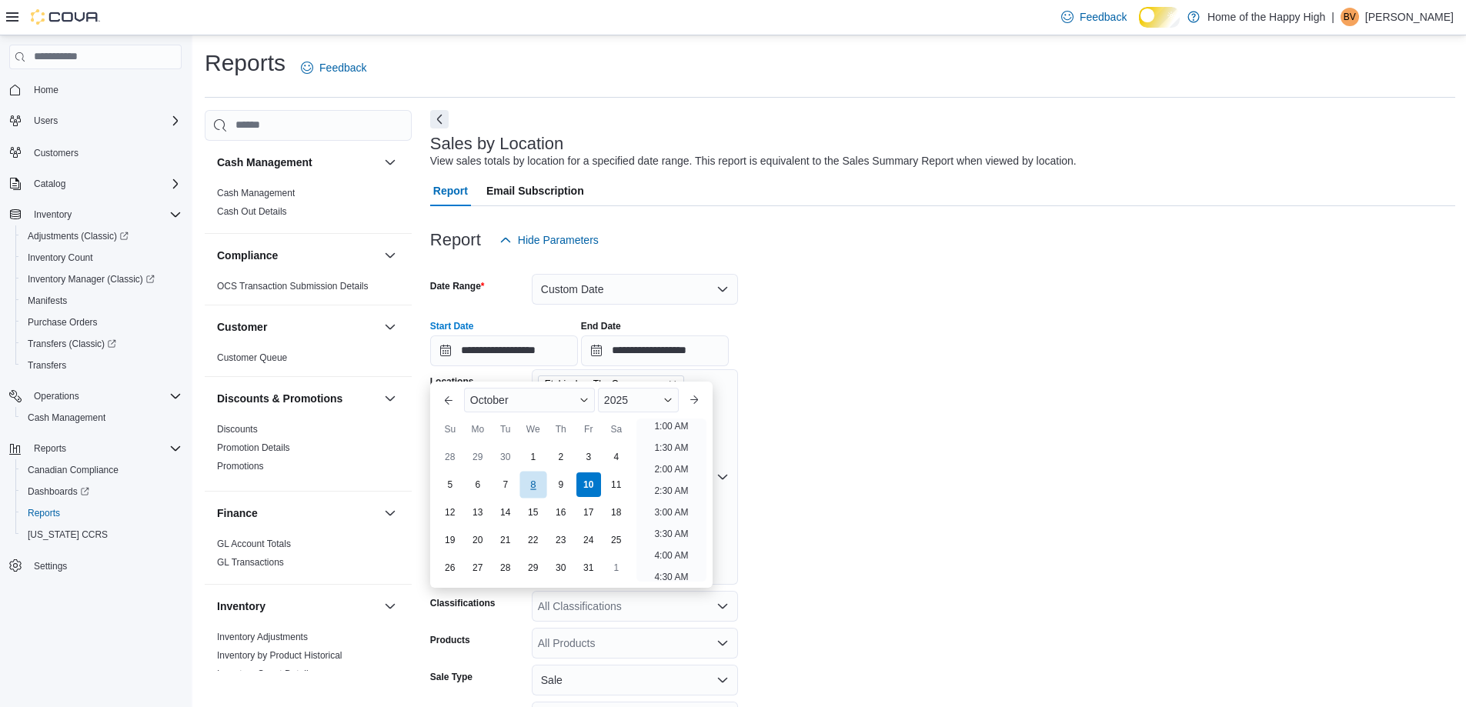
click at [474, 482] on div "6" at bounding box center [478, 484] width 25 height 25
type input "**********"
click at [985, 470] on form "**********" at bounding box center [942, 533] width 1025 height 557
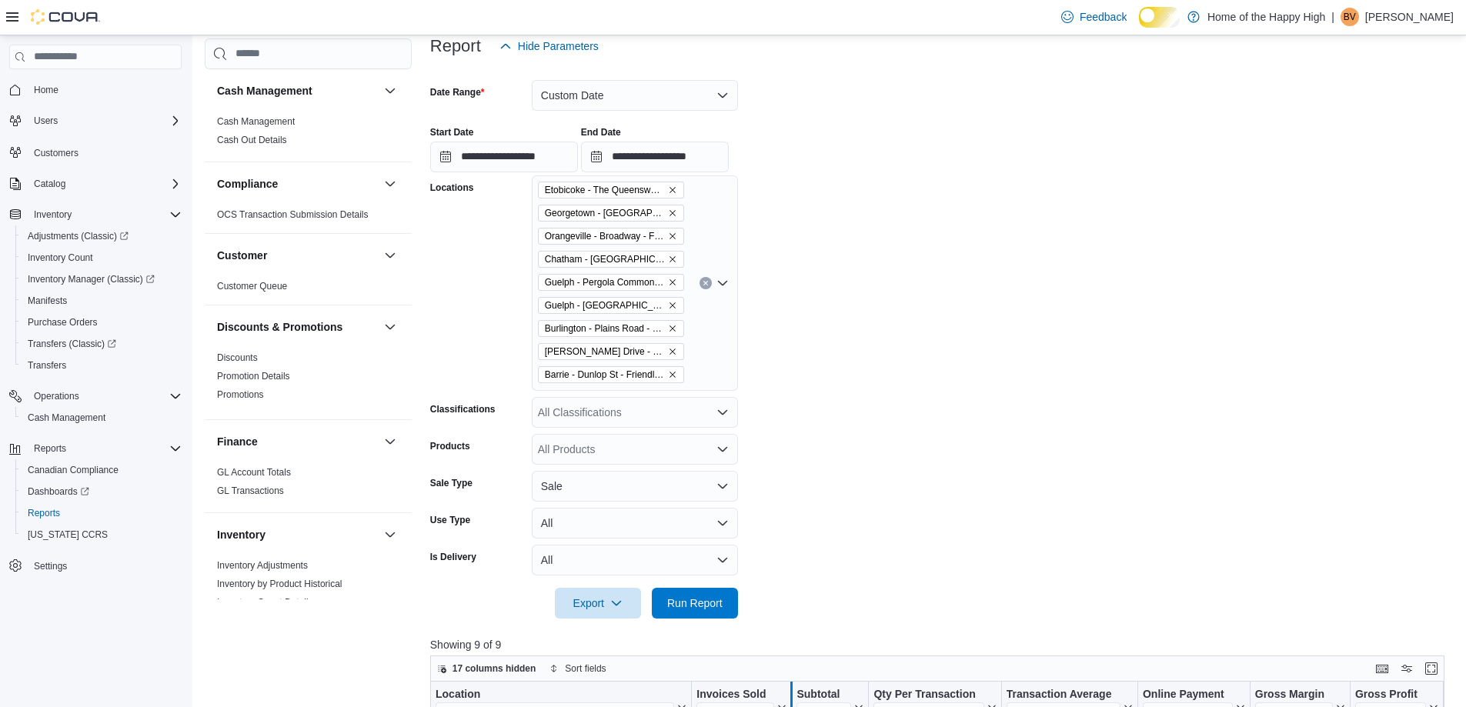
scroll to position [462, 0]
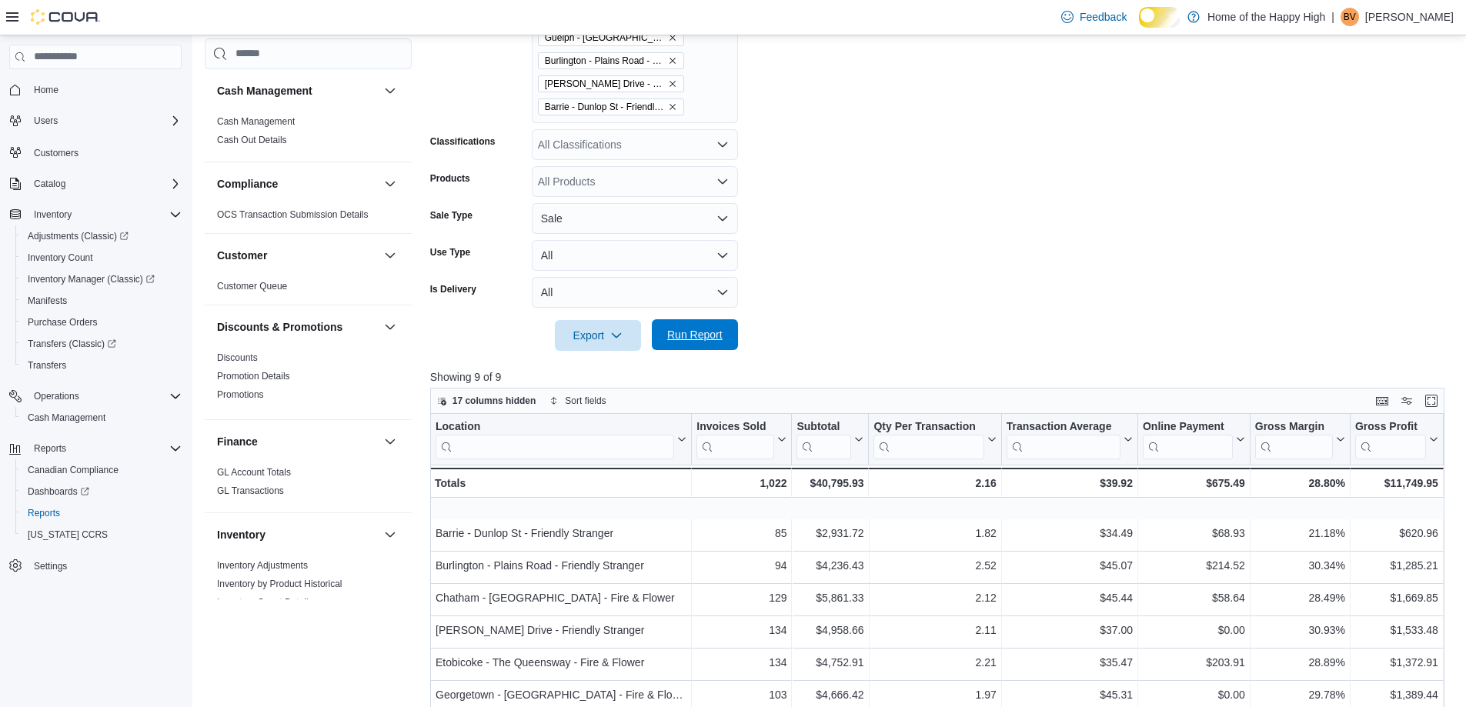
click at [716, 342] on span "Run Report" at bounding box center [694, 334] width 55 height 15
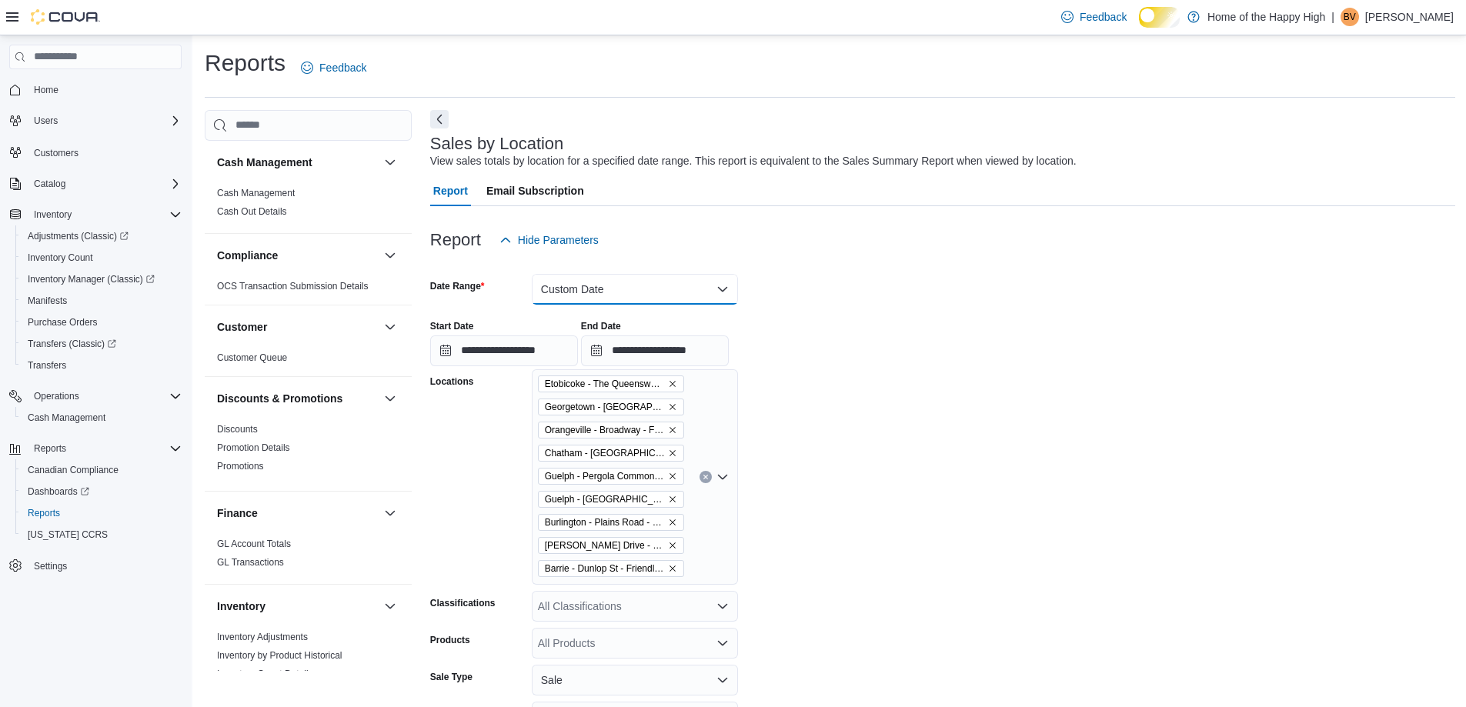
click at [606, 295] on button "Custom Date" at bounding box center [635, 289] width 206 height 31
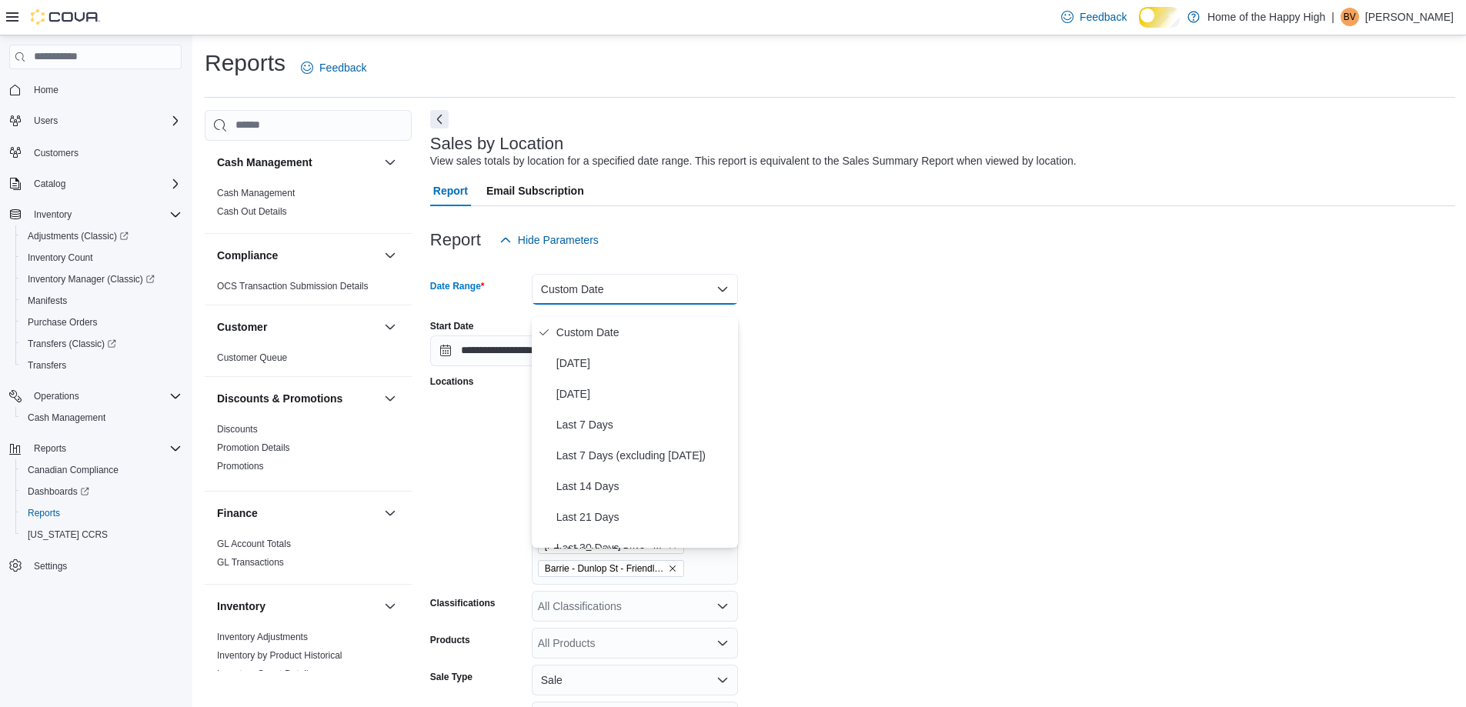
click at [599, 332] on span "Custom Date" at bounding box center [643, 332] width 175 height 18
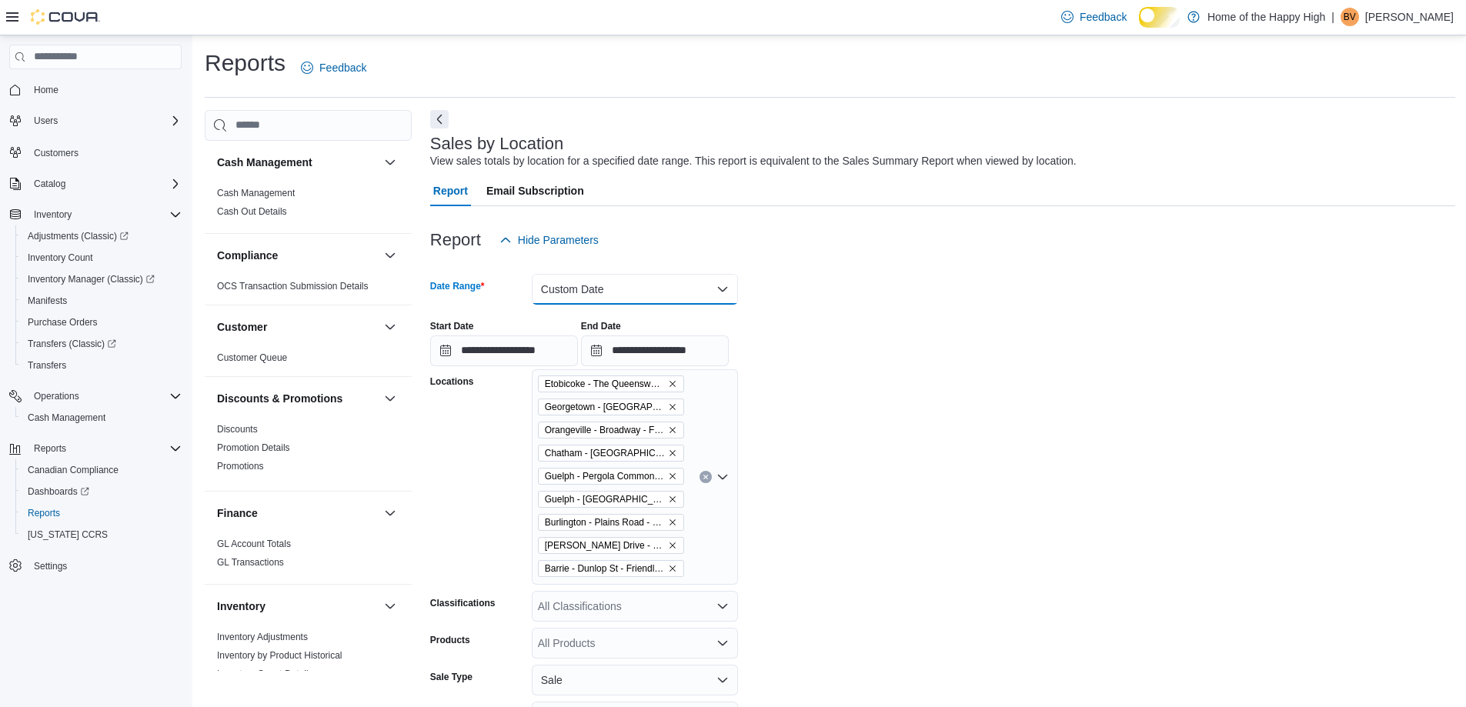
click at [612, 300] on button "Custom Date" at bounding box center [635, 289] width 206 height 31
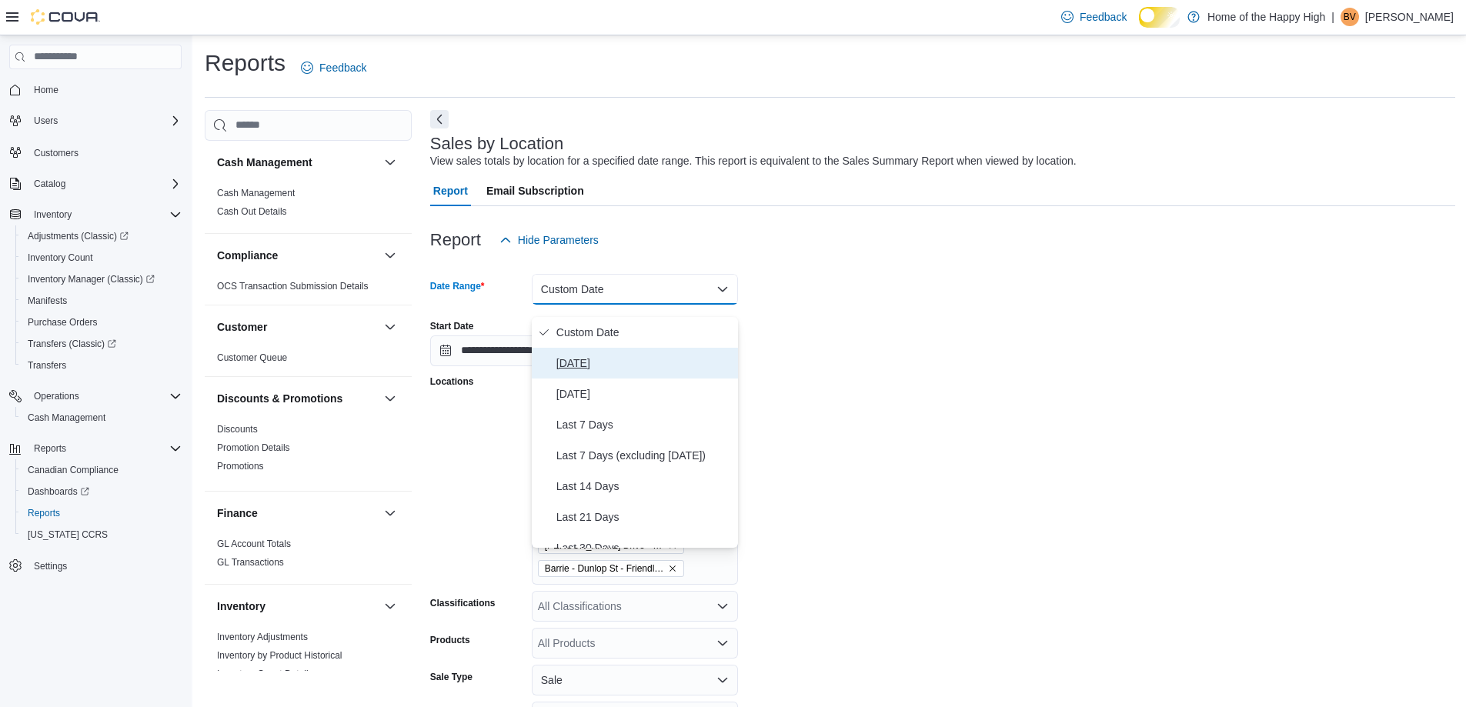
click at [610, 366] on span "[DATE]" at bounding box center [643, 363] width 175 height 18
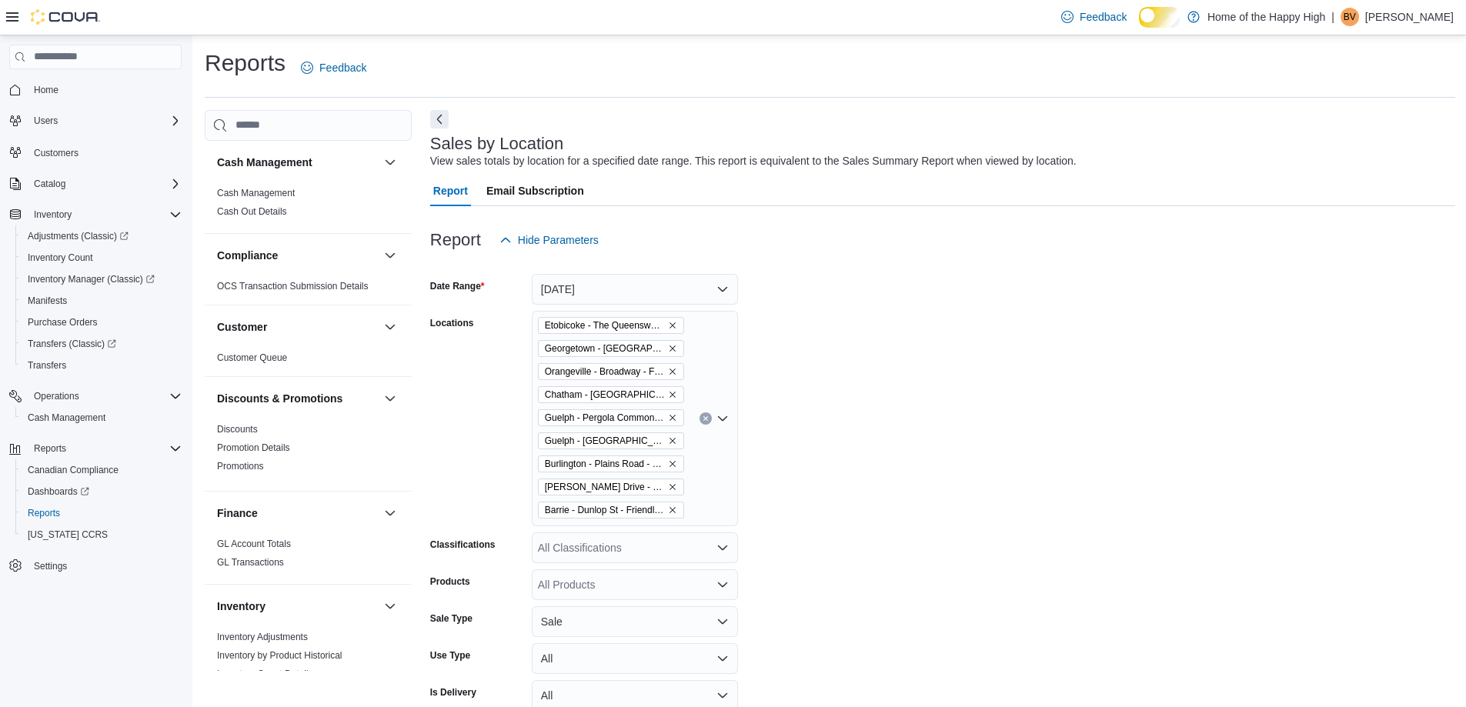
click at [920, 324] on form "Date Range [DATE] Locations [GEOGRAPHIC_DATA] - The Queensway - Fire & Flower […" at bounding box center [942, 504] width 1025 height 499
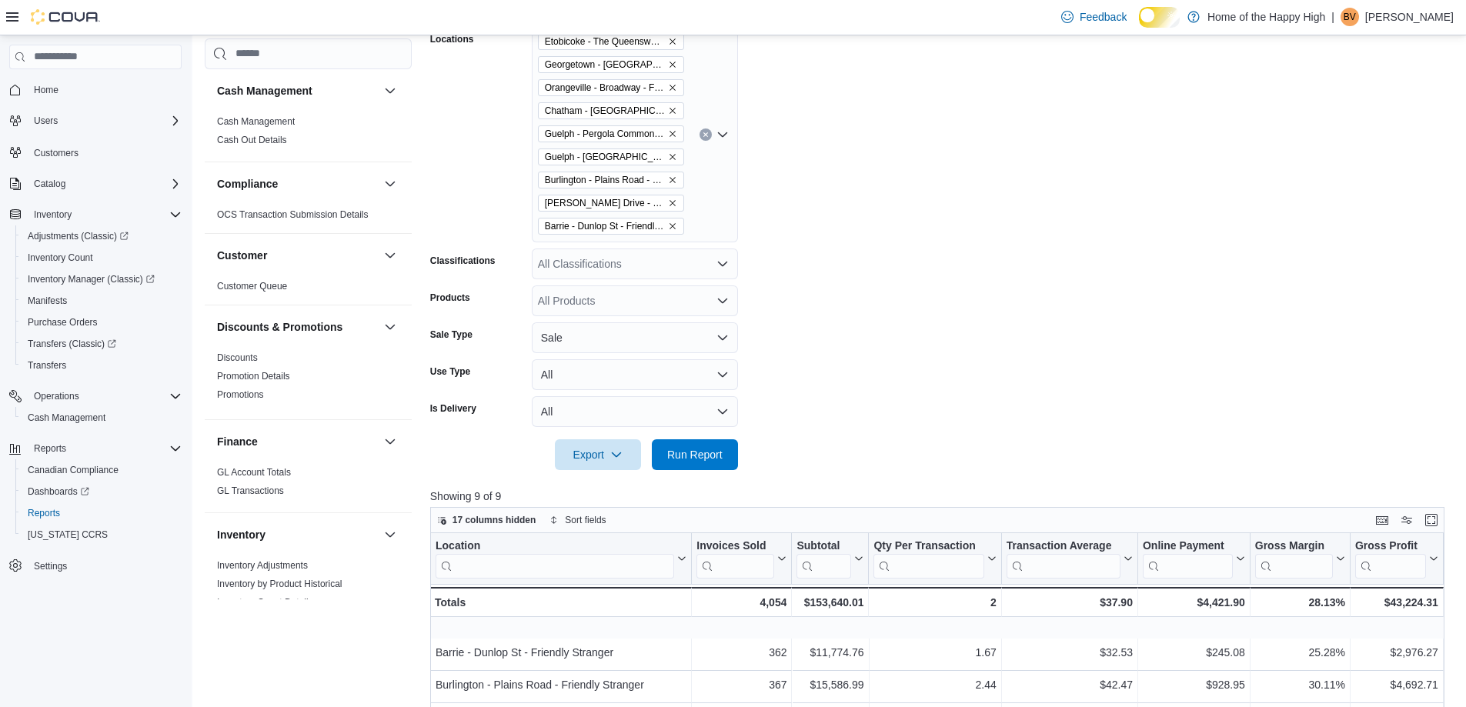
scroll to position [462, 0]
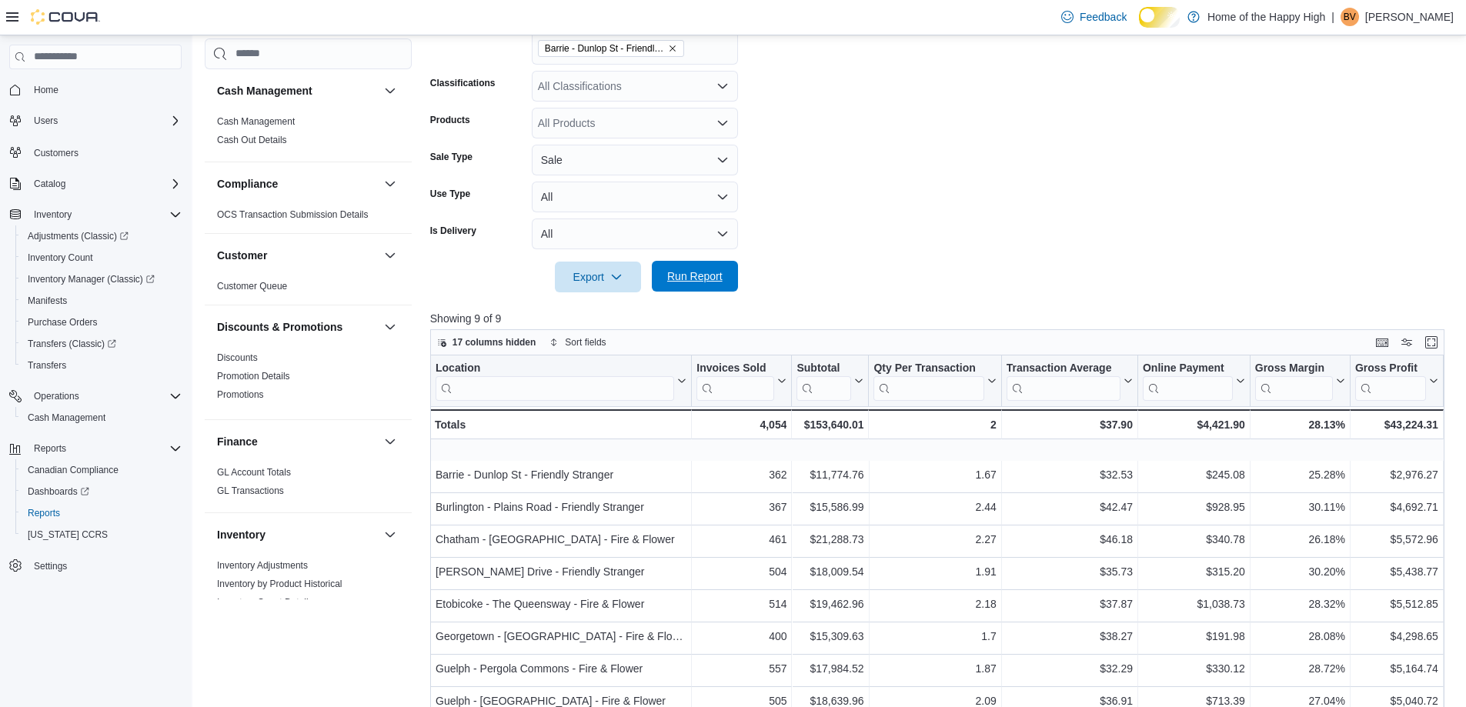
click at [705, 281] on span "Run Report" at bounding box center [694, 276] width 55 height 15
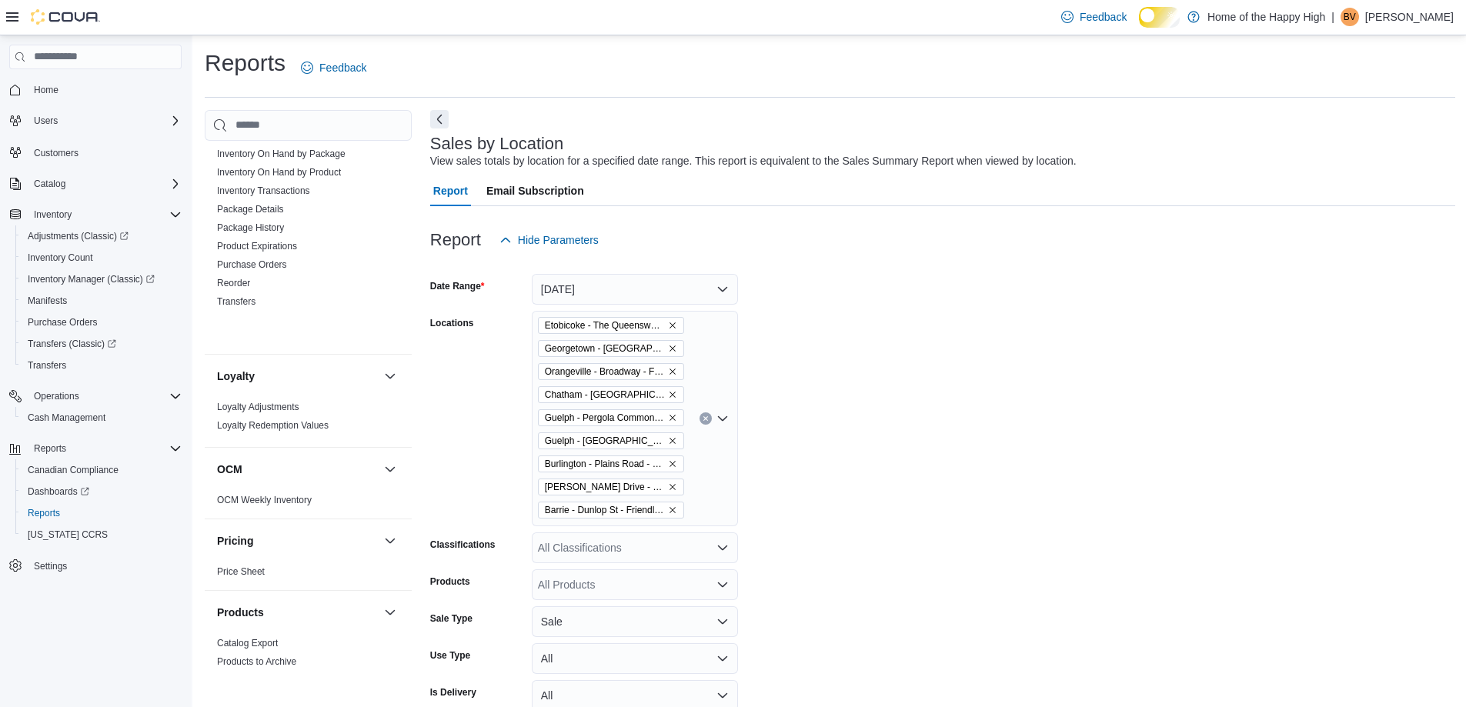
scroll to position [846, 0]
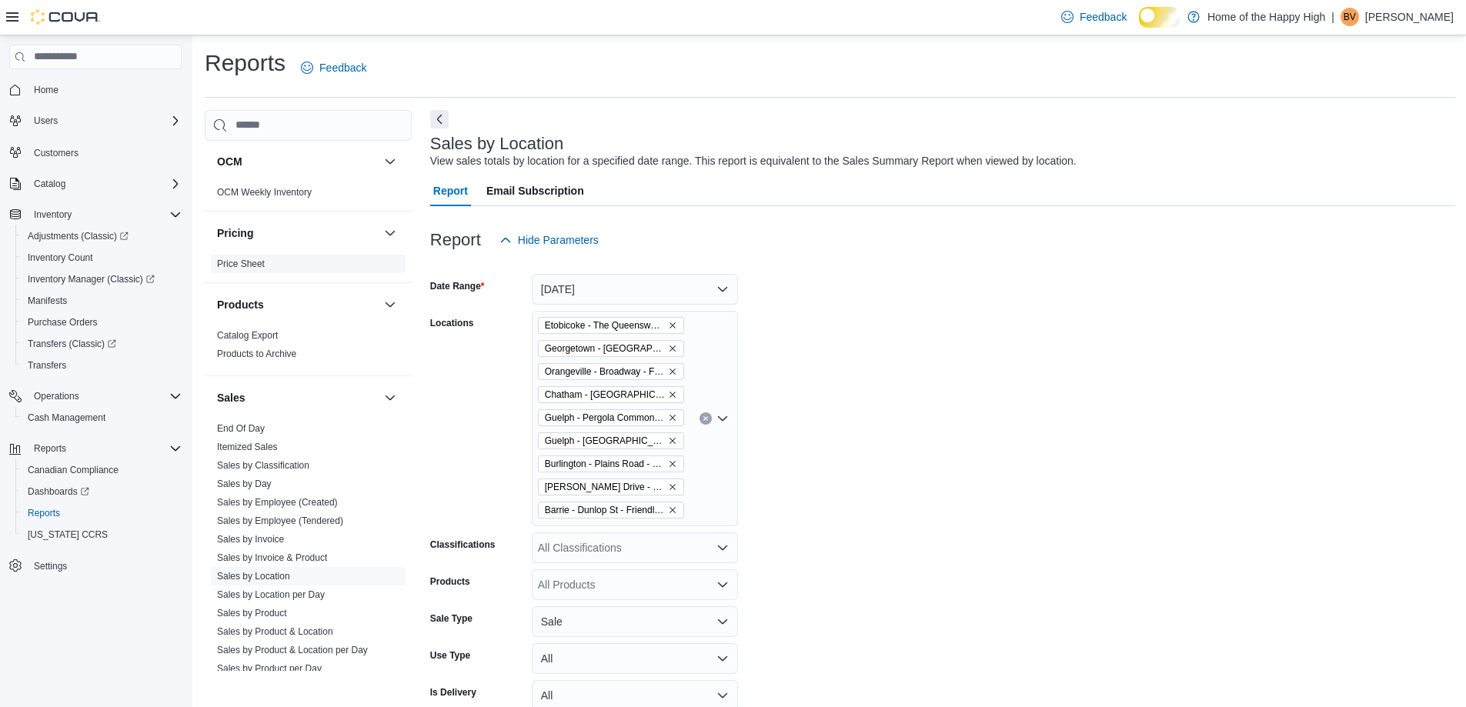
drag, startPoint x: 244, startPoint y: 464, endPoint x: 265, endPoint y: 306, distance: 159.2
click at [245, 434] on link "End Of Day" at bounding box center [241, 428] width 48 height 11
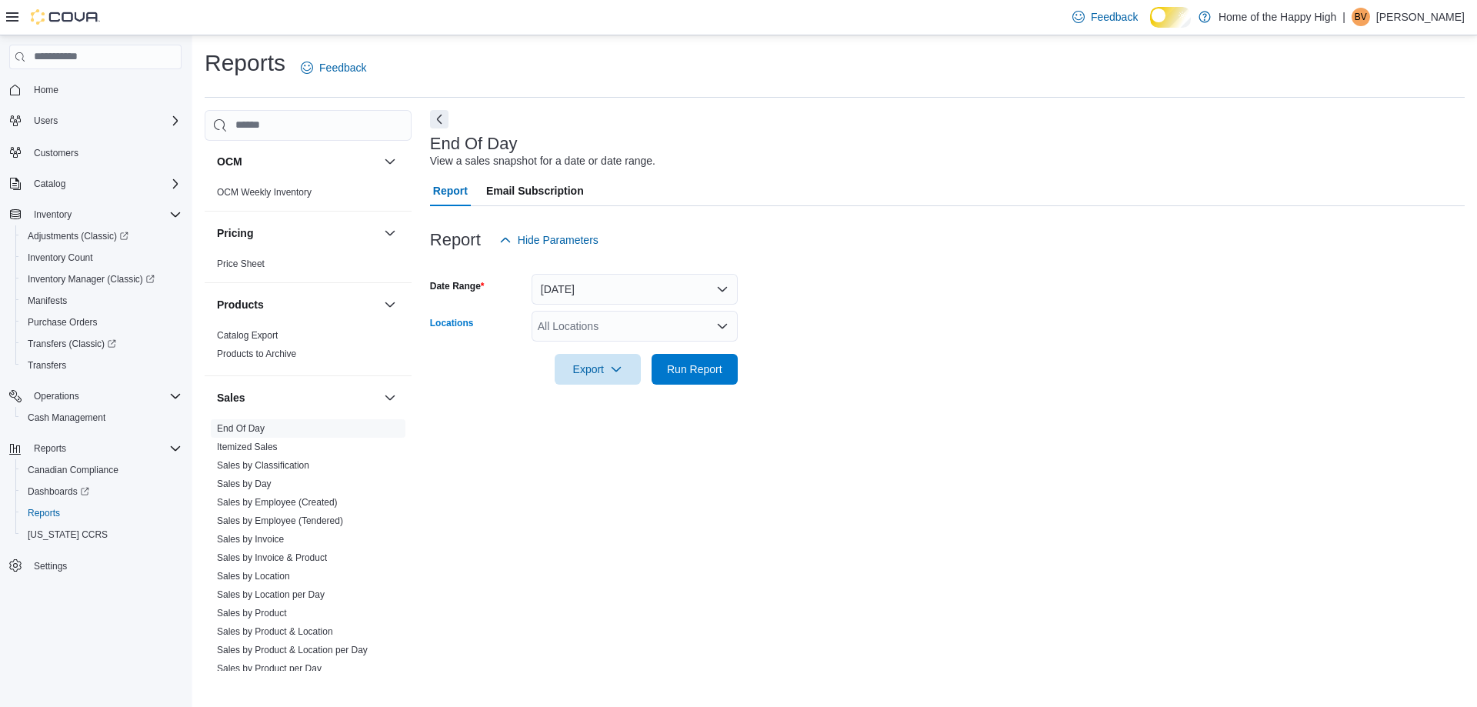
click at [661, 342] on div "All Locations" at bounding box center [635, 326] width 206 height 31
type input "****"
click at [661, 365] on span "Chatham - [GEOGRAPHIC_DATA] - Fire & Flower" at bounding box center [715, 364] width 239 height 15
click at [924, 370] on form "Date Range [DATE] Locations Combo box. Selected. chat. Selected. Combo box inpu…" at bounding box center [947, 319] width 1035 height 129
click at [719, 376] on span "Run Report" at bounding box center [694, 368] width 55 height 15
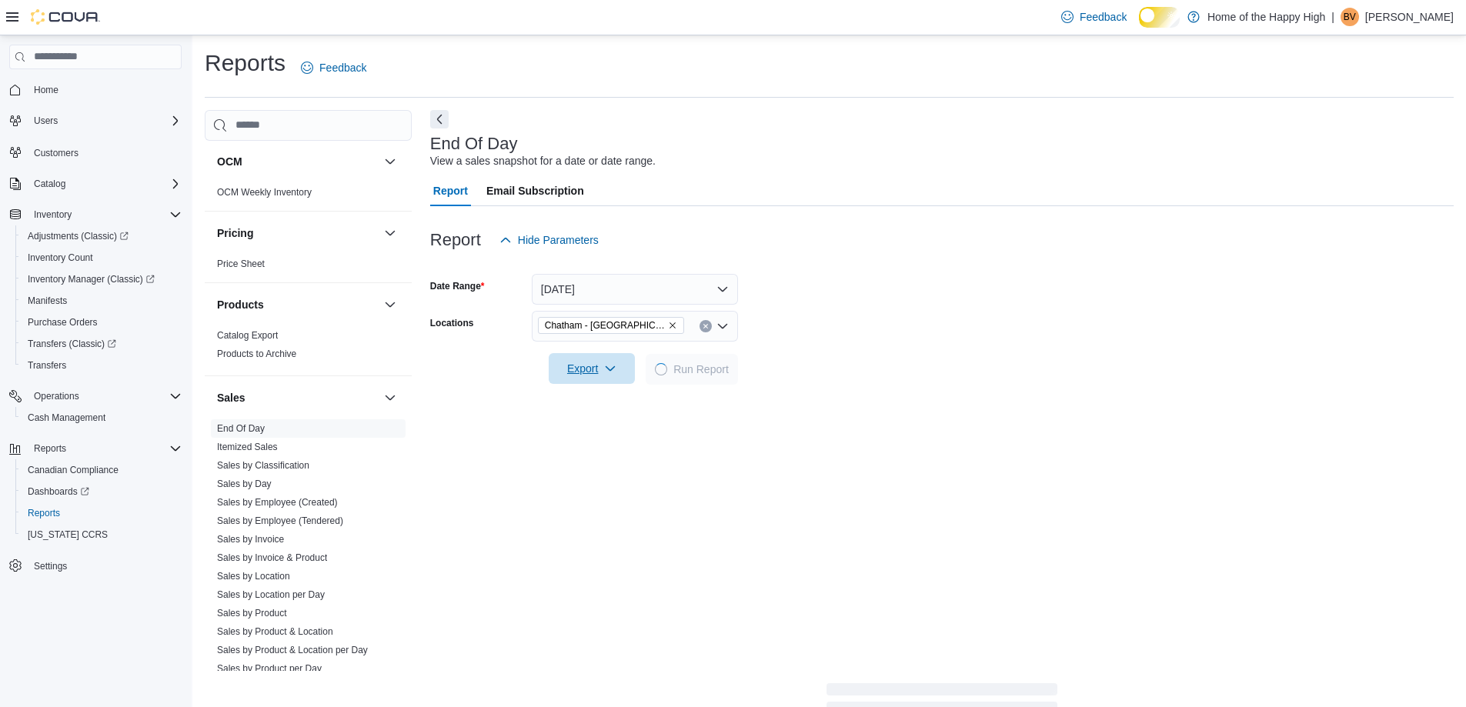
click at [568, 382] on span "Export" at bounding box center [592, 368] width 68 height 31
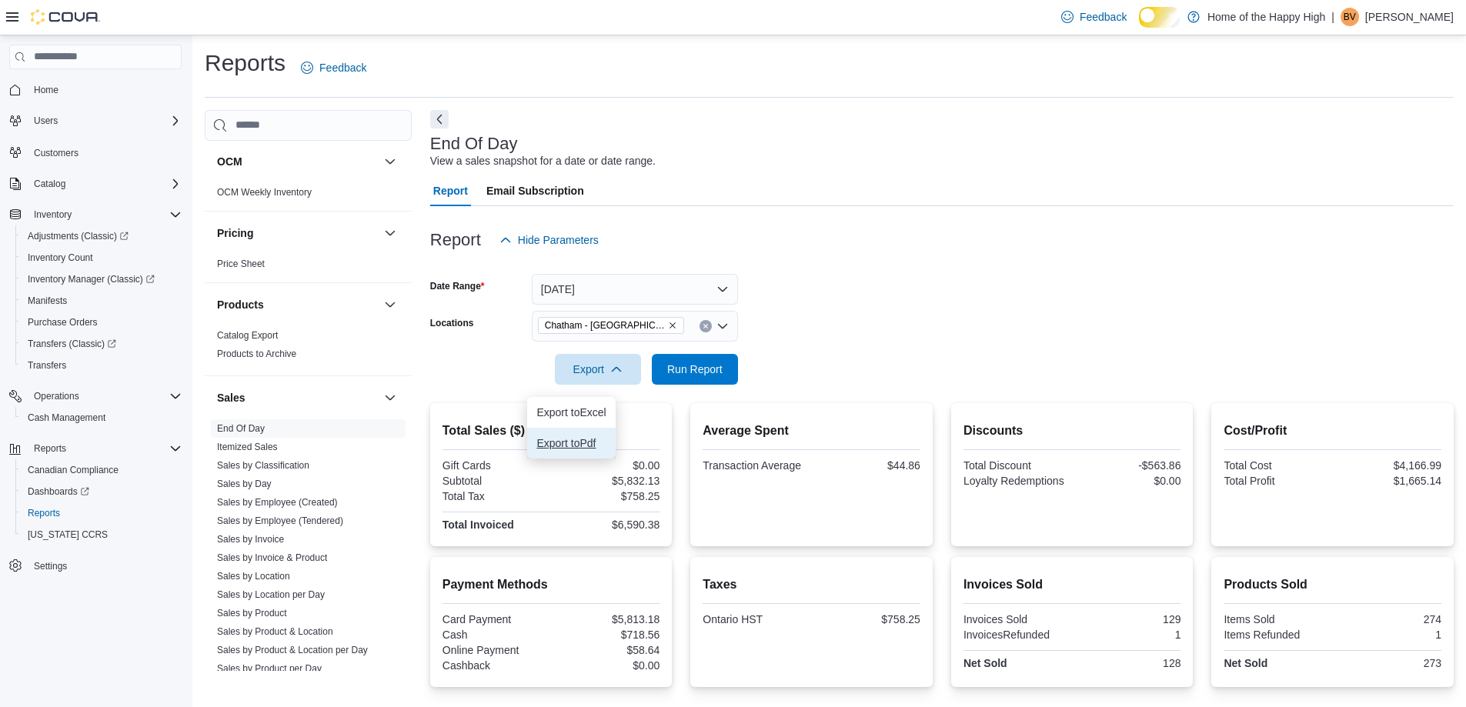
click at [579, 446] on span "Export to Pdf" at bounding box center [570, 443] width 69 height 12
